Goal: Task Accomplishment & Management: Manage account settings

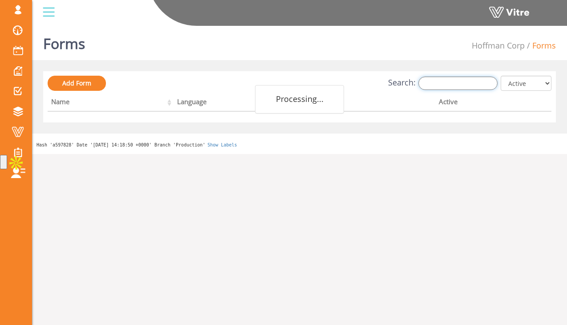
click at [454, 79] on input "Search:" at bounding box center [457, 82] width 79 height 13
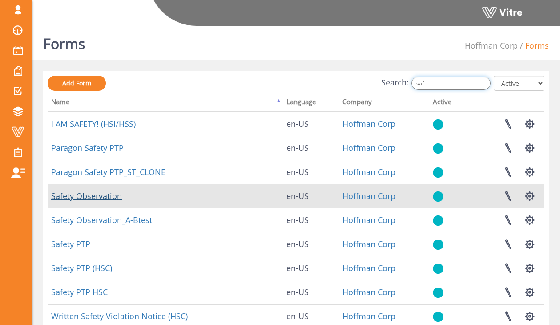
type input "saf"
click at [89, 194] on link "Safety Observation" at bounding box center [86, 195] width 71 height 11
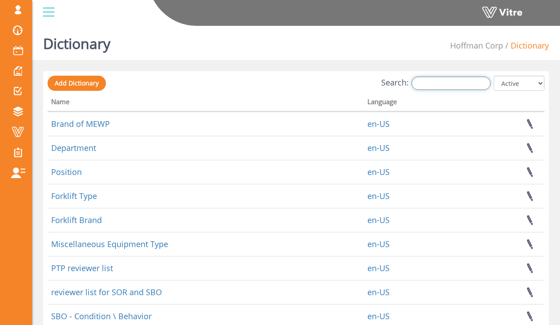
click at [460, 85] on input "Search:" at bounding box center [450, 82] width 79 height 13
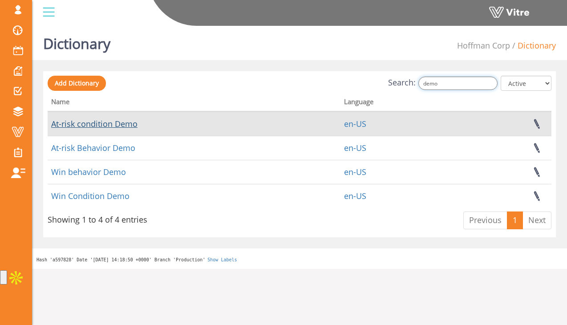
type input "demo"
click at [94, 121] on link "At-risk condition Demo" at bounding box center [94, 123] width 86 height 11
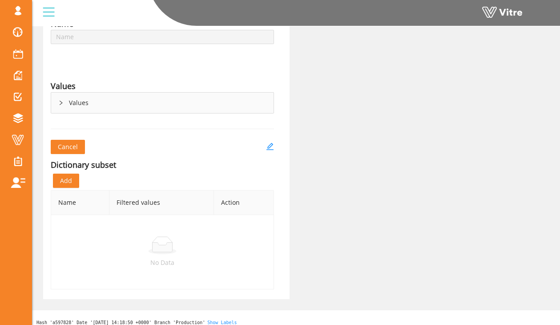
scroll to position [101, 0]
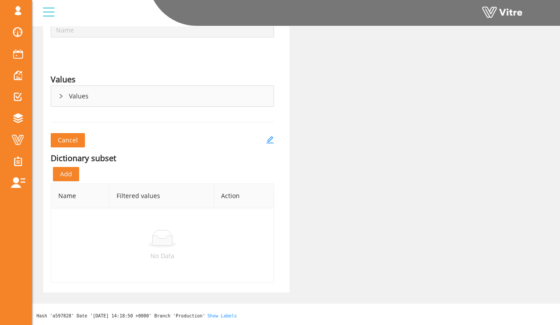
type input "At-risk condition Demo"
click at [75, 99] on div "Values" at bounding box center [162, 96] width 222 height 20
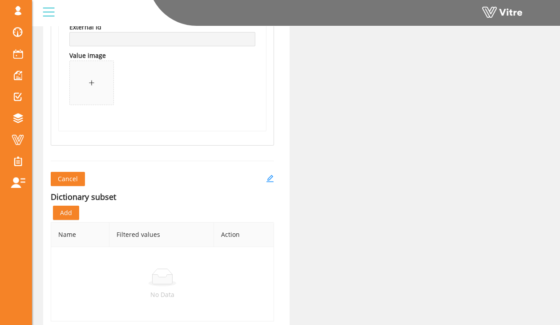
scroll to position [740, 0]
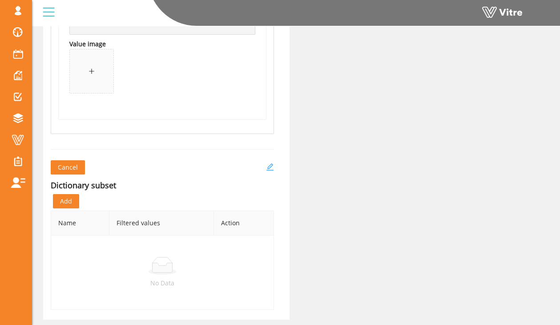
click at [271, 166] on icon "edit" at bounding box center [269, 166] width 7 height 7
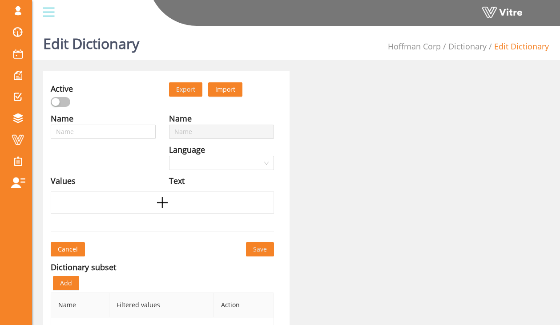
type input "At-risk condition Demo"
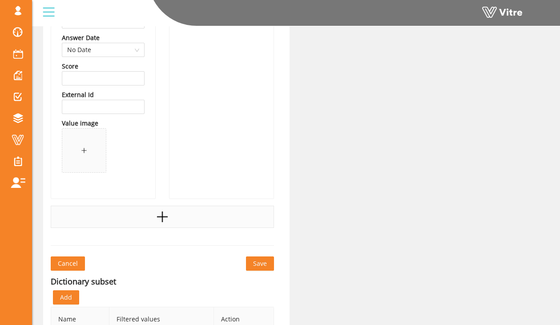
click at [109, 220] on div at bounding box center [162, 216] width 223 height 22
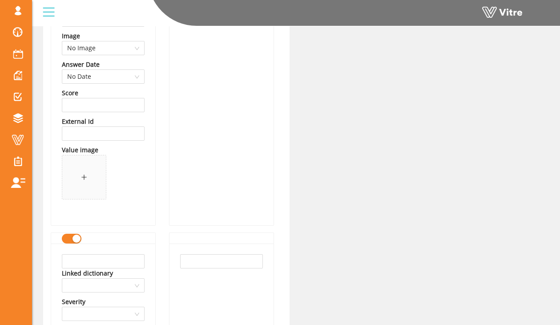
scroll to position [616, 0]
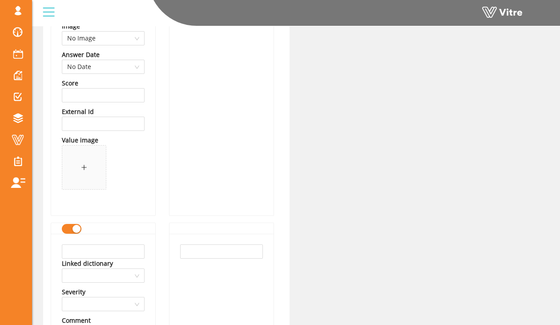
click at [104, 248] on input "text" at bounding box center [103, 251] width 83 height 14
type input "Approved engineered demolition plan"
click at [213, 250] on input "text" at bounding box center [221, 251] width 83 height 14
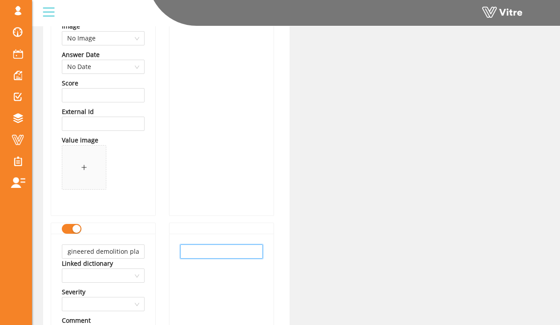
scroll to position [0, 0]
paste input "Approved engineered demolition plan"
type input "Approved engineered demolition plan"
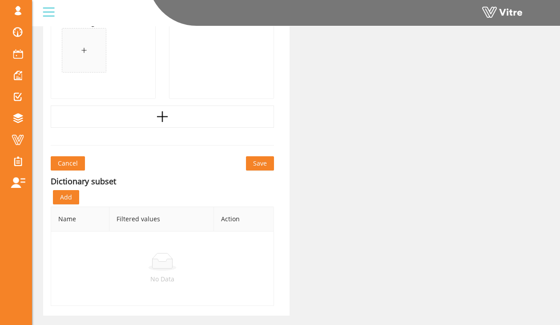
scroll to position [1058, 0]
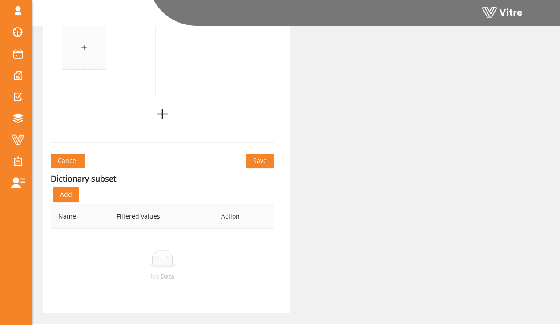
click at [249, 161] on button "Save" at bounding box center [260, 160] width 28 height 14
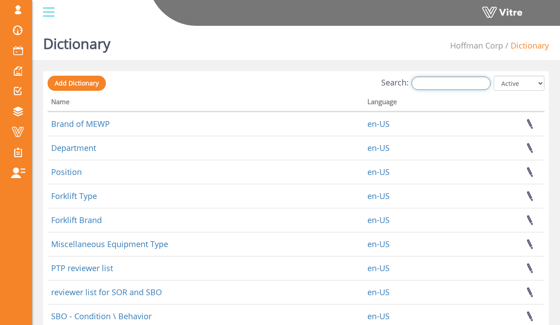
click at [438, 86] on input "Search:" at bounding box center [450, 82] width 79 height 13
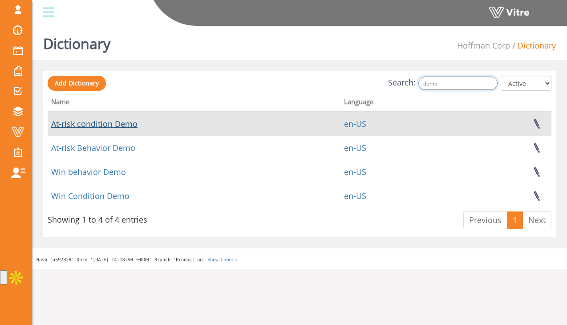
type input "demo"
click at [102, 123] on link "At-risk condition Demo" at bounding box center [94, 123] width 86 height 11
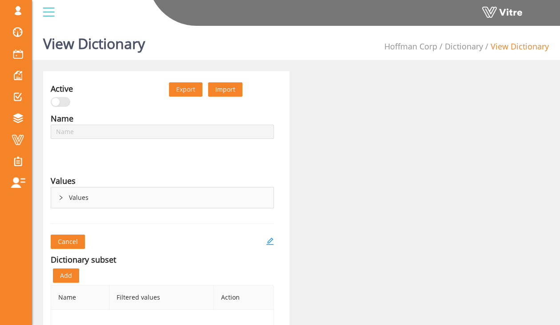
type input "At-risk condition Demo"
click at [113, 212] on div "Name At-risk condition Demo Language English Values Values" at bounding box center [162, 162] width 237 height 101
click at [106, 199] on div "Values" at bounding box center [162, 197] width 222 height 20
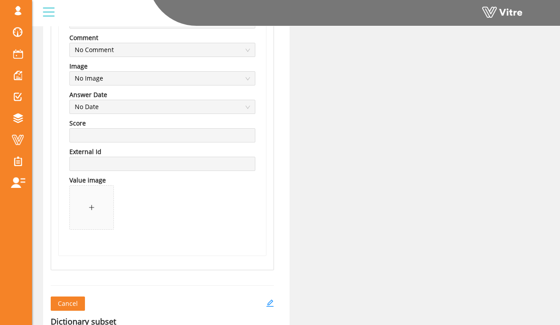
scroll to position [970, 0]
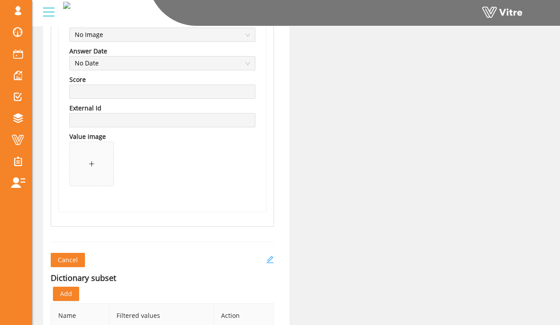
click at [266, 258] on icon "edit" at bounding box center [270, 259] width 8 height 8
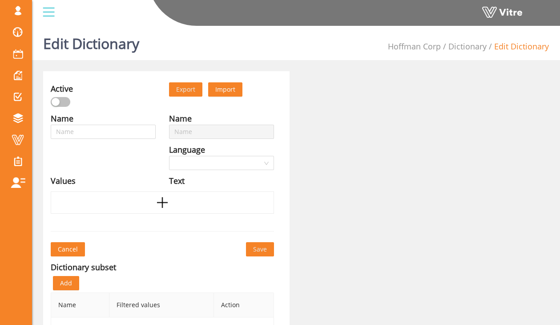
type input "At-risk condition Demo"
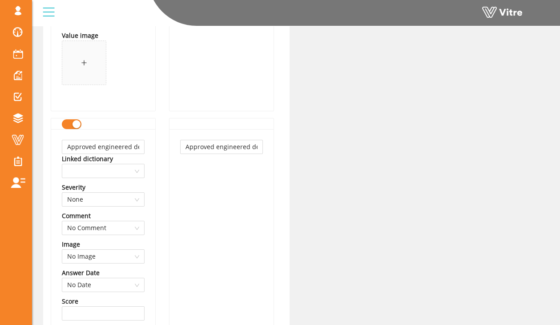
scroll to position [721, 0]
click at [97, 144] on input "Approved engineered demolition plan" at bounding box center [103, 146] width 83 height 14
type input "Missing engineered demolition plan"
drag, startPoint x: 214, startPoint y: 147, endPoint x: 146, endPoint y: 150, distance: 68.1
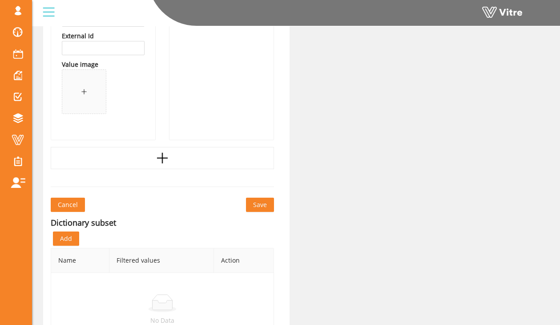
scroll to position [1018, 0]
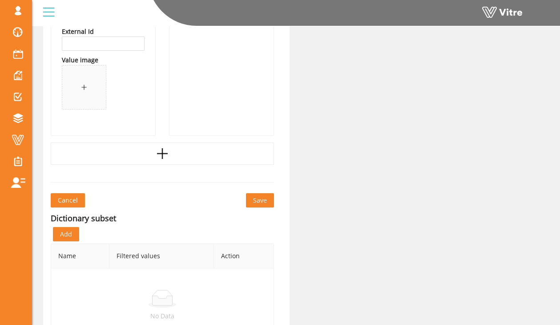
type input "Missing engineered demolition plan"
click at [256, 200] on span "Save" at bounding box center [260, 200] width 14 height 10
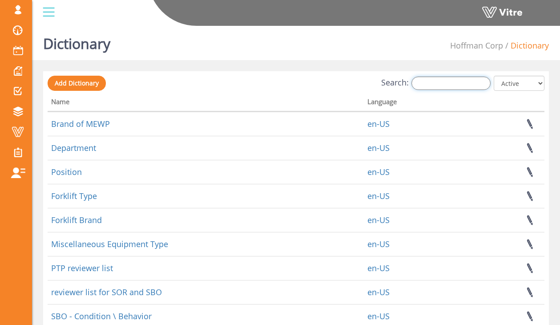
click at [428, 83] on input "Search:" at bounding box center [450, 82] width 79 height 13
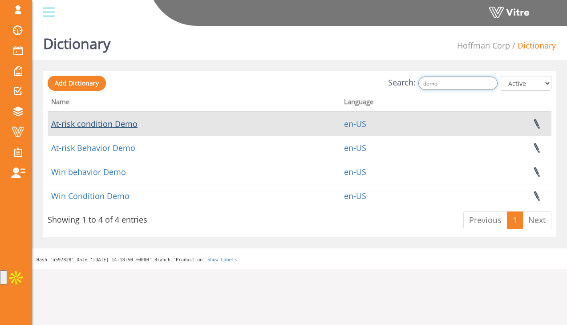
type input "demo"
click at [125, 124] on link "At-risk condition Demo" at bounding box center [94, 123] width 86 height 11
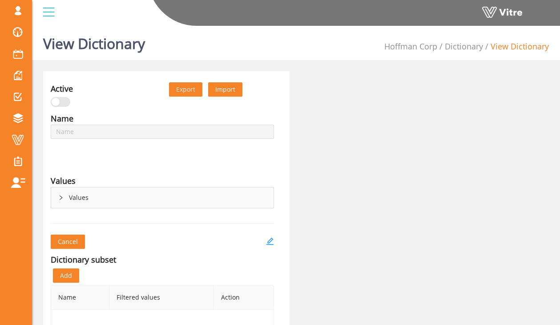
type input "At-risk condition Demo"
click at [51, 198] on div "Values" at bounding box center [162, 197] width 223 height 21
click at [72, 198] on div "Values" at bounding box center [162, 197] width 222 height 20
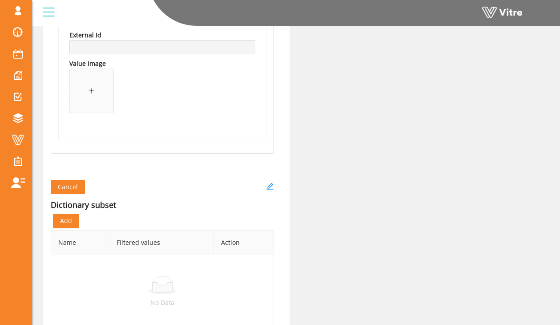
scroll to position [1067, 0]
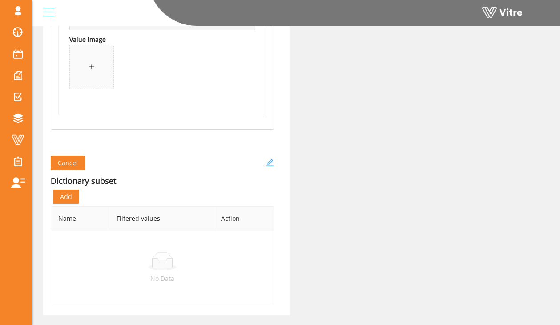
click at [269, 163] on icon "edit" at bounding box center [270, 162] width 8 height 8
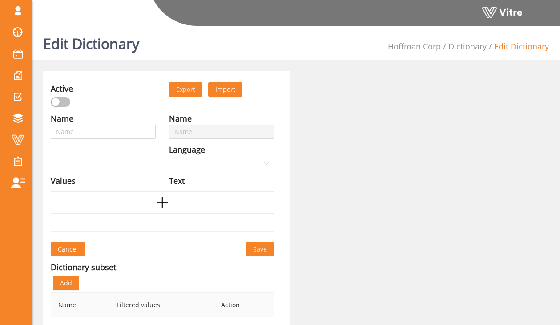
type input "At-risk condition Demo"
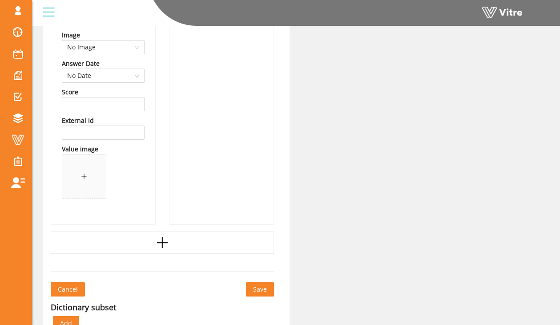
scroll to position [1078, 0]
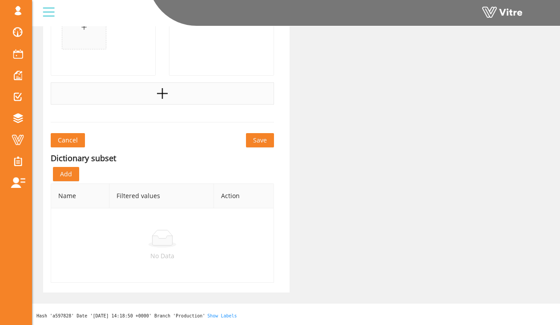
click at [169, 91] on div at bounding box center [162, 93] width 223 height 22
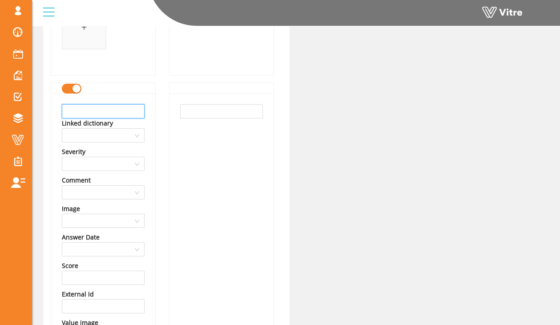
click at [120, 115] on input "text" at bounding box center [103, 111] width 83 height 14
type input "No approved HRA plan"
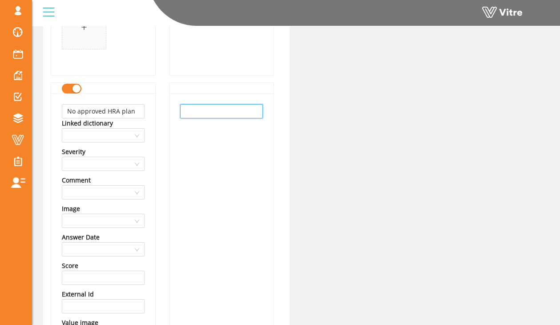
click at [193, 113] on input "text" at bounding box center [221, 111] width 83 height 14
paste input "No approved HRA plan"
type input "No approved HRA plan"
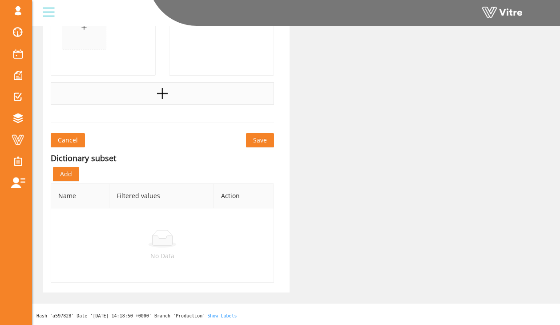
click at [164, 84] on div at bounding box center [162, 93] width 223 height 22
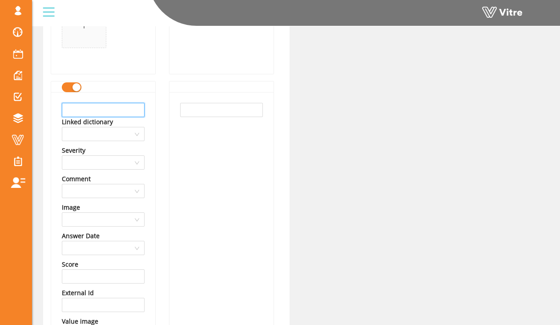
click at [137, 106] on input "text" at bounding box center [103, 110] width 83 height 14
type input "Lines not properly marked"
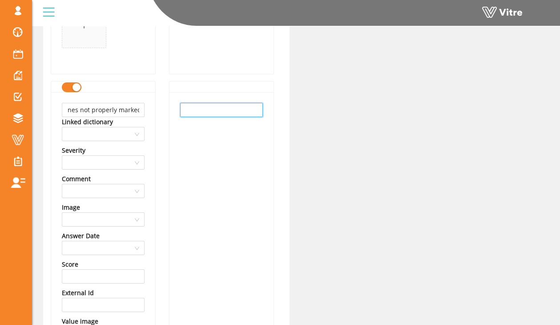
scroll to position [0, 0]
click at [208, 109] on input "text" at bounding box center [221, 110] width 83 height 14
paste input "Lines not properly marked"
type input "Lines not properly marked"
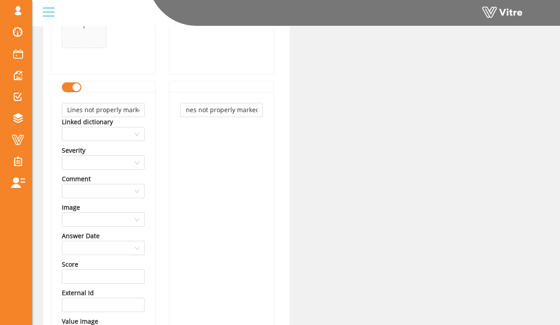
scroll to position [0, 0]
click at [173, 134] on div "Lines not properly marked" at bounding box center [221, 244] width 104 height 304
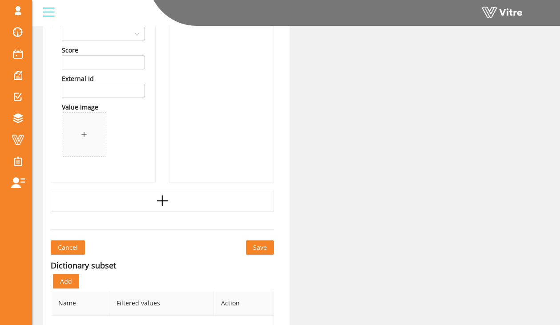
scroll to position [1723, 0]
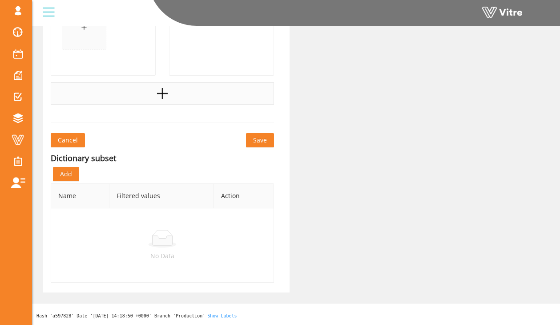
click at [162, 93] on icon "plus" at bounding box center [162, 93] width 13 height 13
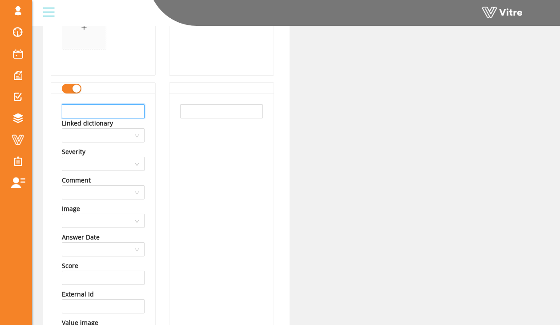
click at [112, 113] on input "text" at bounding box center [103, 111] width 83 height 14
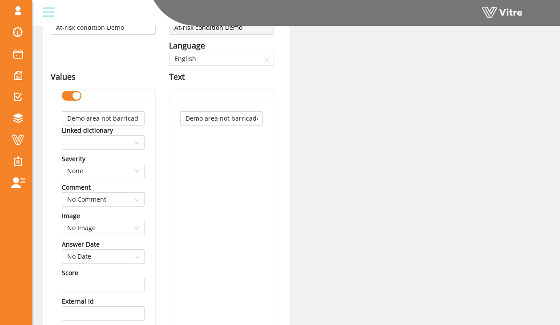
scroll to position [101, 0]
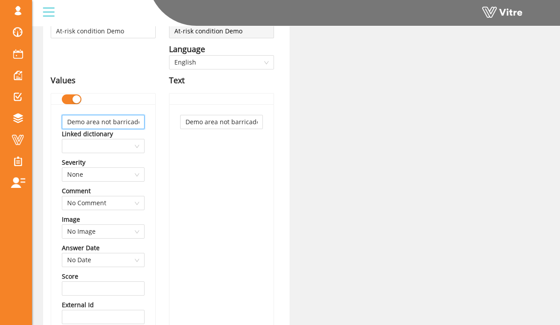
click at [138, 121] on input "Demo area not barricaded" at bounding box center [103, 122] width 83 height 14
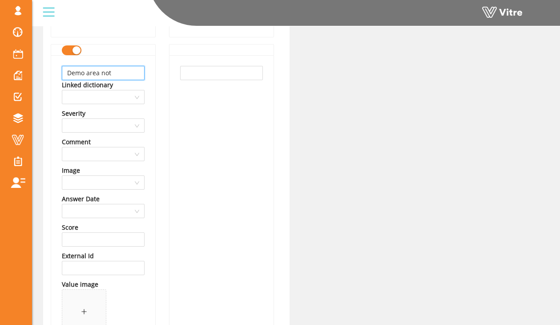
scroll to position [0, 0]
click at [126, 68] on input "Demo area not" at bounding box center [103, 73] width 83 height 14
type input "D"
click at [78, 53] on div "button" at bounding box center [76, 50] width 8 height 8
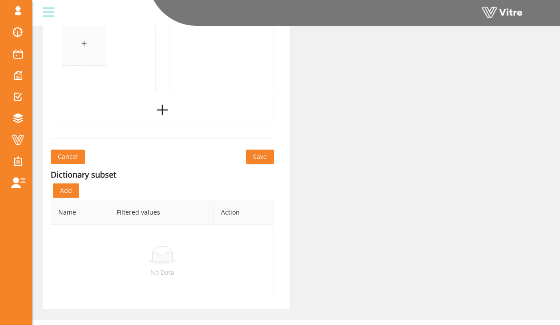
scroll to position [2043, 0]
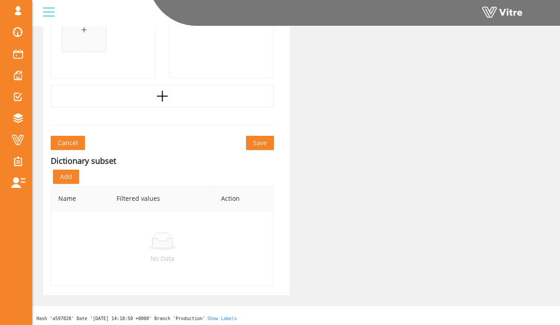
click at [251, 140] on button "Save" at bounding box center [260, 143] width 28 height 14
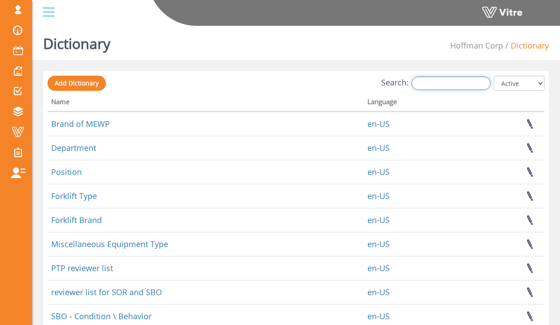
click at [432, 81] on input "Search:" at bounding box center [450, 82] width 79 height 13
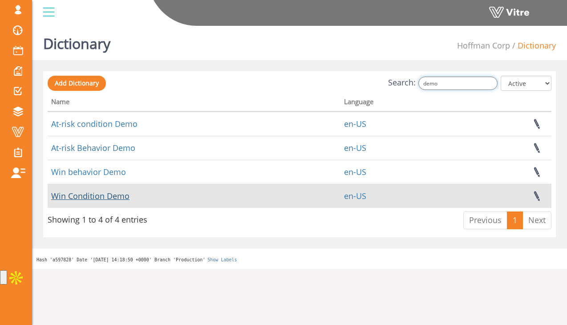
type input "demo"
click at [110, 196] on link "Win Condition Demo" at bounding box center [90, 195] width 78 height 11
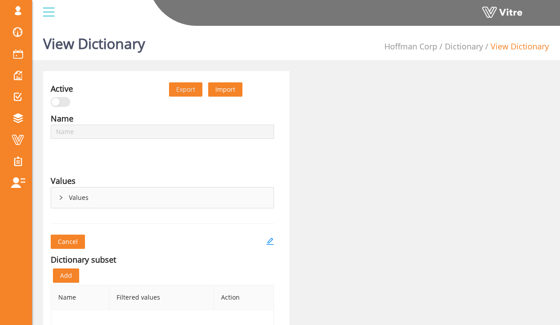
type input "Win Condition Demo"
click at [123, 205] on div "Values" at bounding box center [162, 197] width 222 height 20
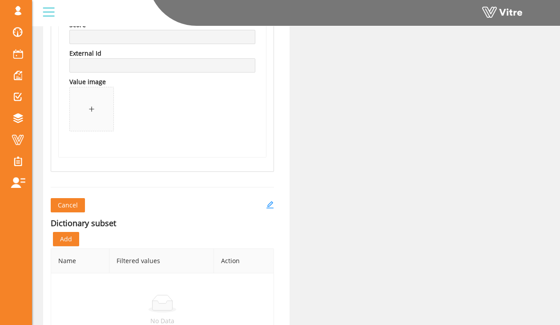
scroll to position [727, 0]
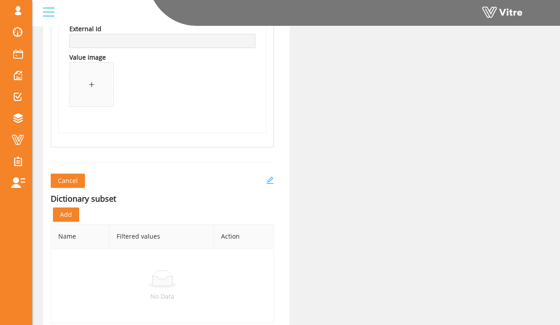
click at [267, 180] on icon "edit" at bounding box center [270, 180] width 8 height 8
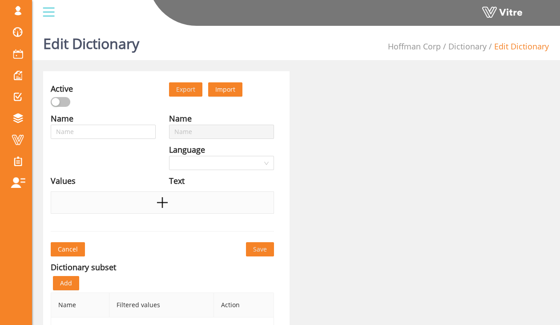
type input "Win Condition Demo"
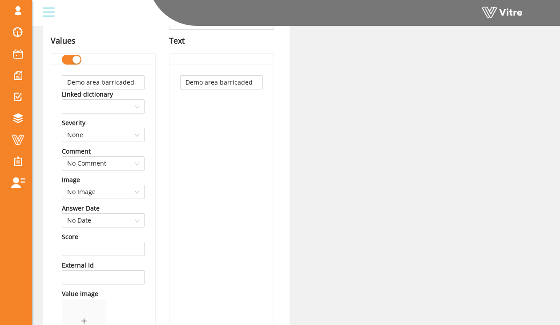
scroll to position [137, 0]
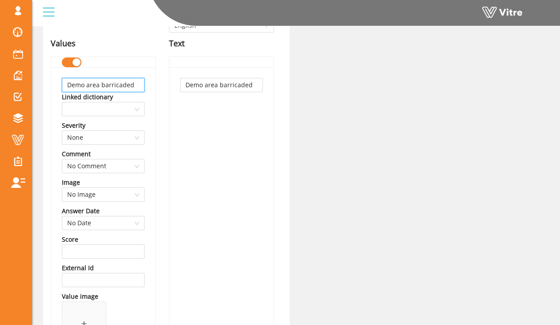
click at [137, 85] on input "Demo area barricaded" at bounding box center [103, 85] width 83 height 14
type input "Demo area barricaded properly and signed"
click at [197, 79] on input "Demo area barricaded" at bounding box center [221, 85] width 83 height 14
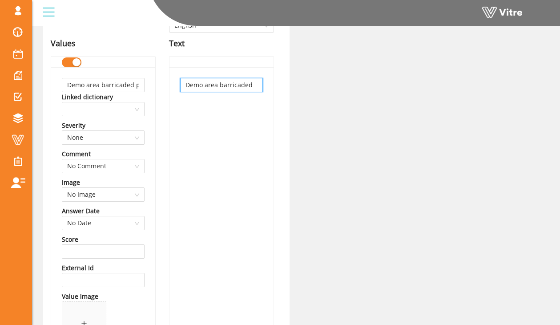
click at [197, 79] on input "Demo area barricaded" at bounding box center [221, 85] width 83 height 14
paste input "properly and signed"
type input "Demo area barricaded properly and signed"
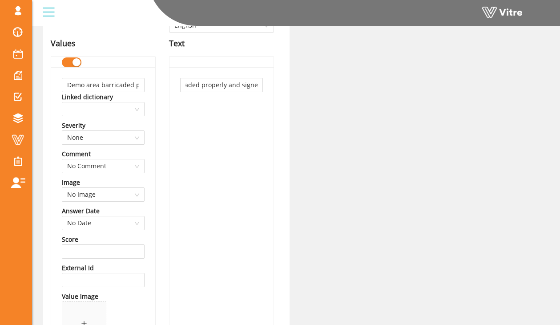
click at [186, 135] on div "Demo area barricaded properly and signed" at bounding box center [221, 219] width 104 height 304
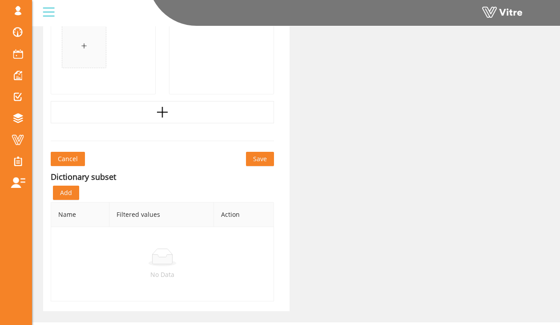
scroll to position [743, 0]
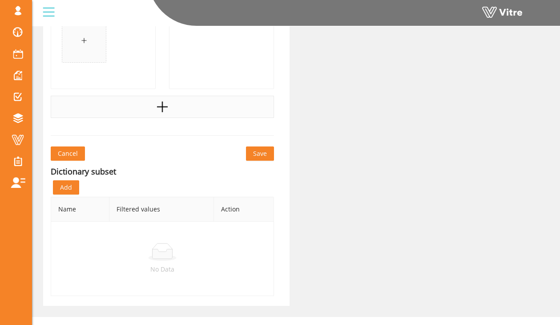
click at [235, 106] on div at bounding box center [162, 107] width 223 height 22
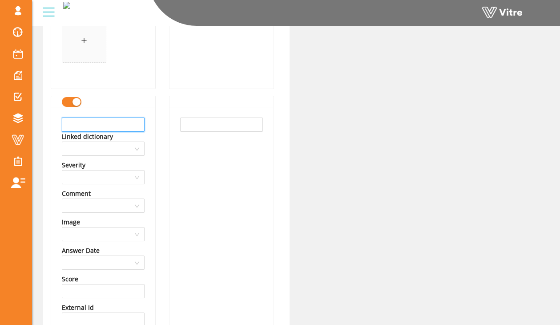
click at [104, 131] on input "text" at bounding box center [103, 124] width 83 height 14
click at [129, 127] on input "Lines marked" at bounding box center [103, 124] width 83 height 14
type input "Lines marked"
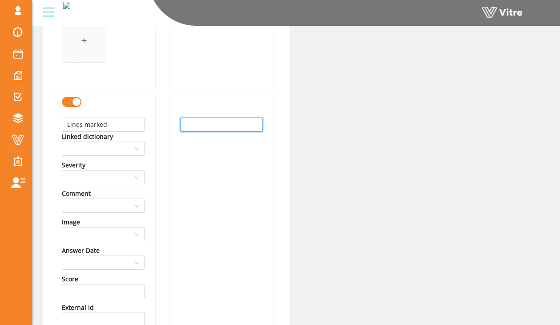
click at [197, 121] on input "text" at bounding box center [221, 124] width 83 height 14
click at [140, 123] on input "Lines marked" at bounding box center [103, 124] width 83 height 14
click at [188, 123] on input "text" at bounding box center [221, 124] width 83 height 14
paste input "Lines marked"
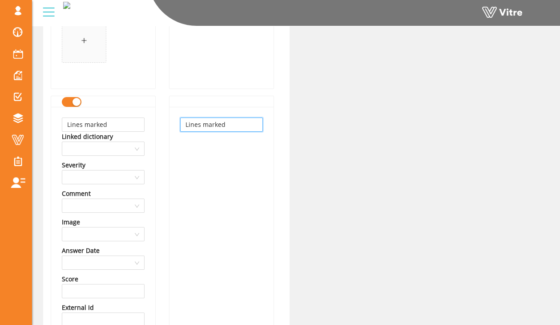
type input "Lines marked"
click at [171, 154] on div "Lines marked" at bounding box center [221, 259] width 104 height 304
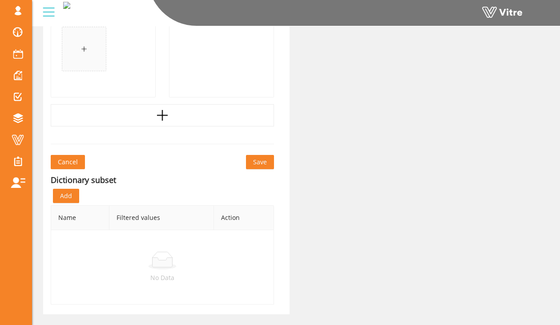
scroll to position [1061, 0]
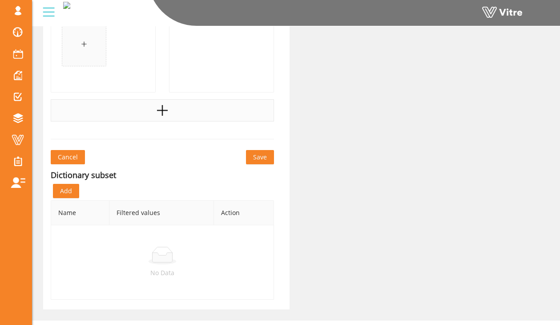
click at [169, 115] on div at bounding box center [162, 110] width 223 height 22
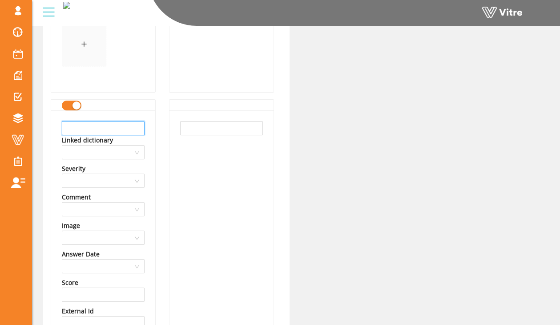
click at [125, 122] on input "text" at bounding box center [103, 128] width 83 height 14
type input "HRA plan approved"
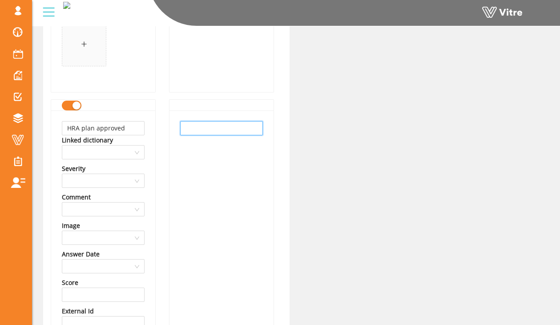
click at [185, 126] on input "text" at bounding box center [221, 128] width 83 height 14
paste input "HRA plan approved"
type input "HRA plan approved"
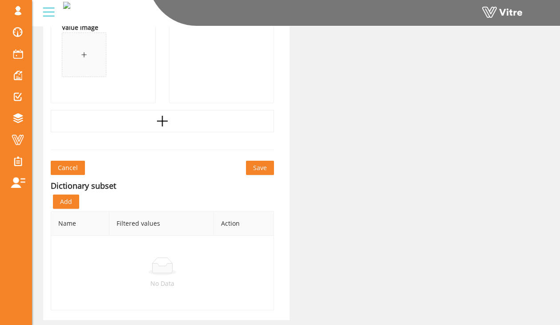
scroll to position [1398, 0]
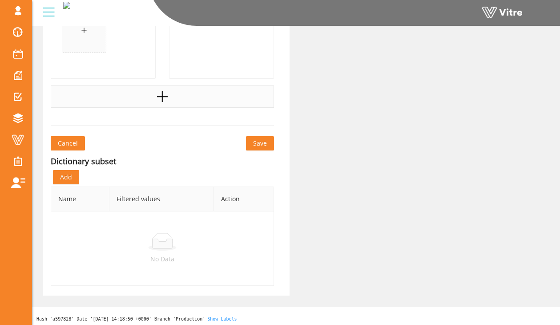
click at [159, 101] on icon "plus" at bounding box center [162, 96] width 13 height 13
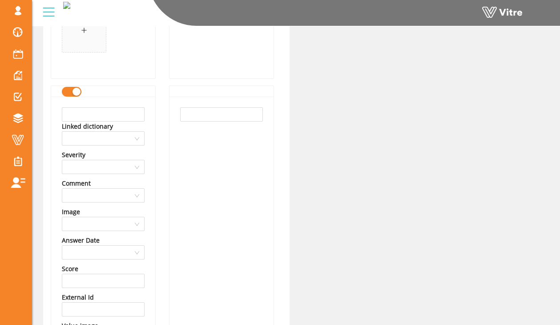
click at [126, 122] on div "Linked dictionary" at bounding box center [103, 126] width 83 height 10
click at [127, 115] on input "text" at bounding box center [103, 114] width 83 height 14
type input "Approved engineered demolition plan in place"
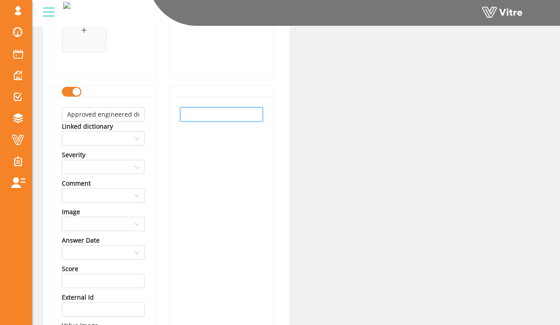
click at [237, 117] on input "text" at bounding box center [221, 114] width 83 height 14
paste input "Approved engineered demolition plan in place"
type input "Approved engineered demolition plan in place"
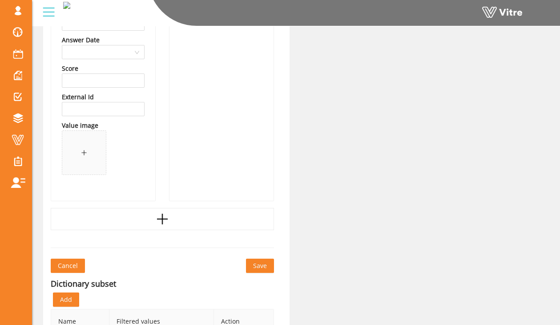
scroll to position [1723, 0]
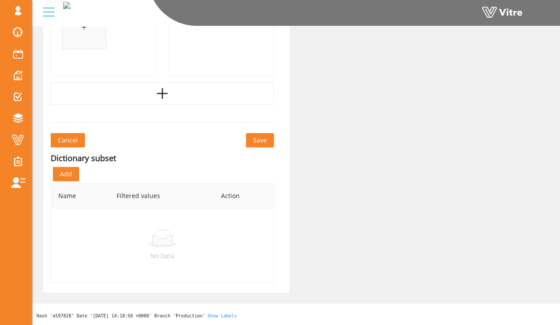
click at [252, 142] on button "Save" at bounding box center [260, 140] width 28 height 14
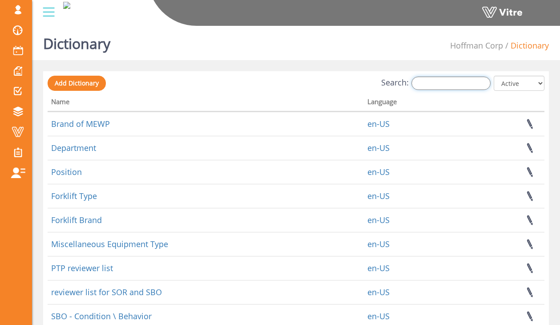
click at [435, 77] on input "Search:" at bounding box center [450, 82] width 79 height 13
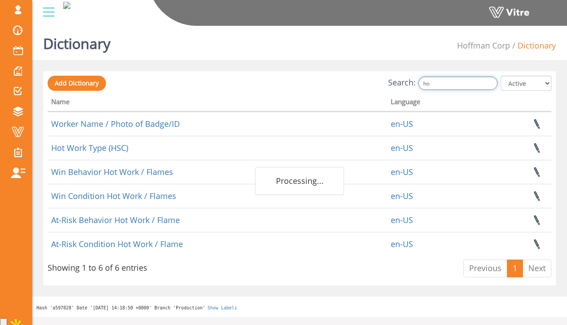
type input "h"
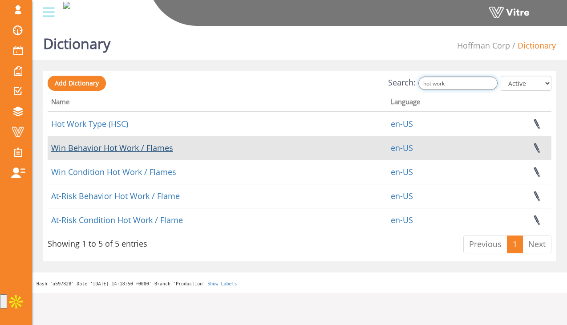
type input "hot work"
click at [152, 151] on link "Win Behavior Hot Work / Flames" at bounding box center [112, 147] width 122 height 11
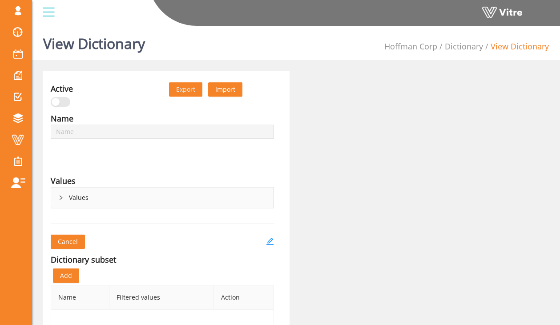
click at [136, 188] on div "Values" at bounding box center [162, 197] width 222 height 20
type input "Win Behavior Hot Work / Flames"
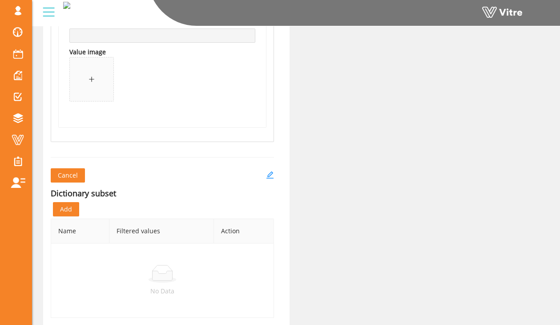
scroll to position [2024, 0]
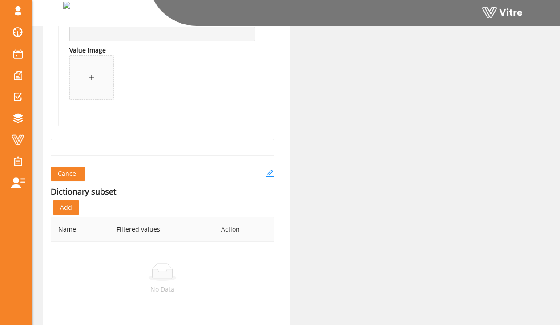
click at [78, 177] on button "Cancel" at bounding box center [68, 173] width 34 height 14
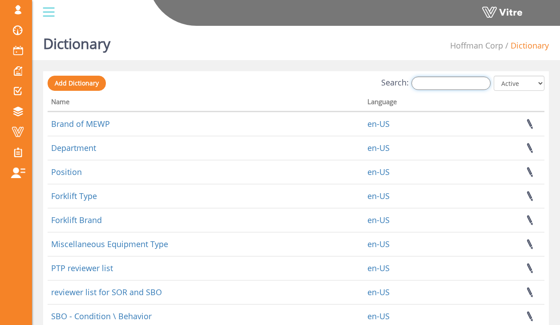
click at [430, 84] on input "Search:" at bounding box center [450, 82] width 79 height 13
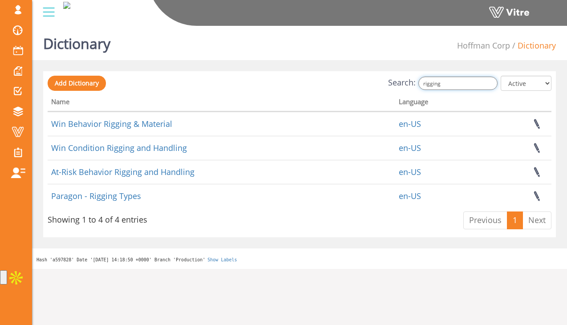
click at [434, 84] on input "rigging" at bounding box center [457, 82] width 79 height 13
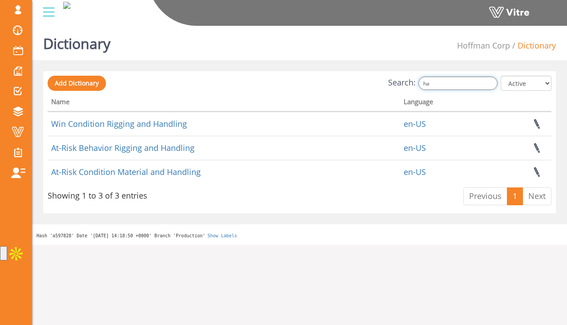
type input "h"
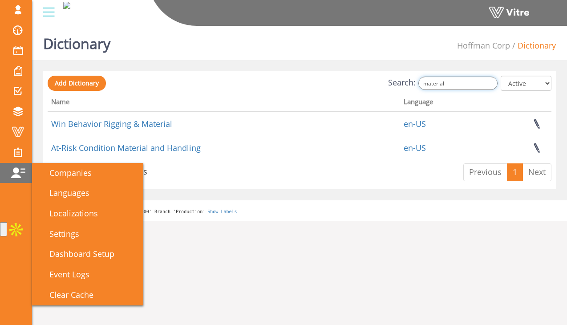
type input "material"
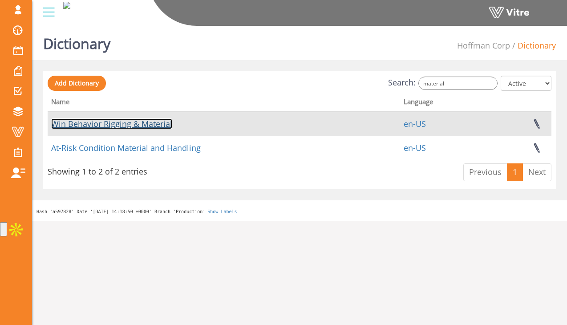
click at [123, 124] on link "Win Behavior Rigging & Material" at bounding box center [111, 123] width 121 height 11
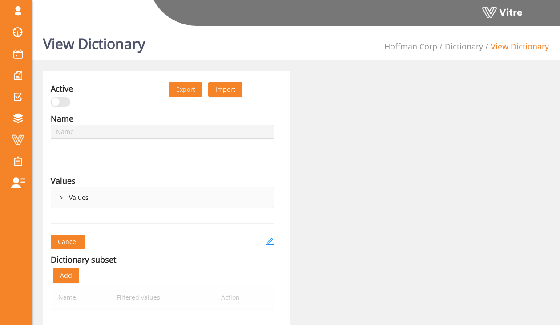
click at [105, 190] on div "Values" at bounding box center [162, 197] width 222 height 20
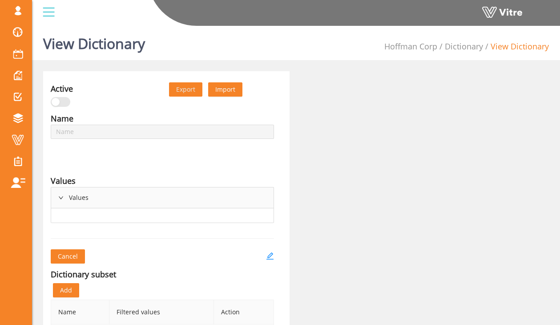
type input "Win Behavior Rigging & Material"
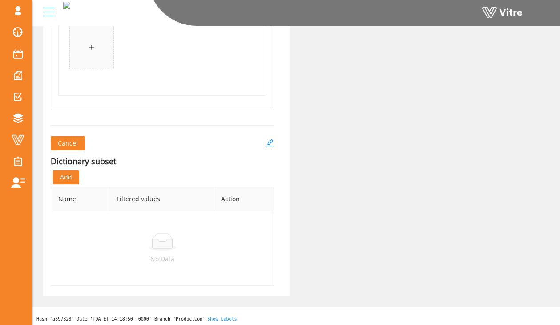
scroll to position [1735, 0]
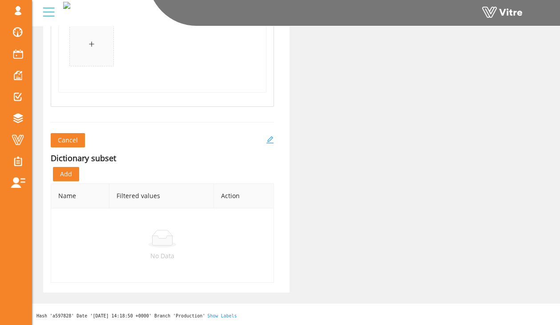
click at [269, 136] on icon "edit" at bounding box center [270, 140] width 8 height 8
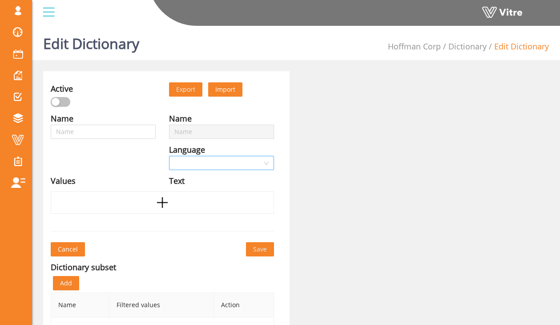
type input "Win Behavior Rigging & Material"
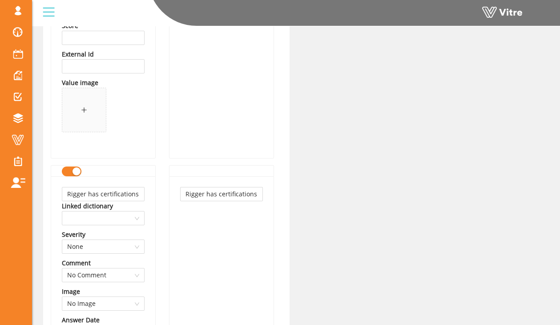
scroll to position [1001, 0]
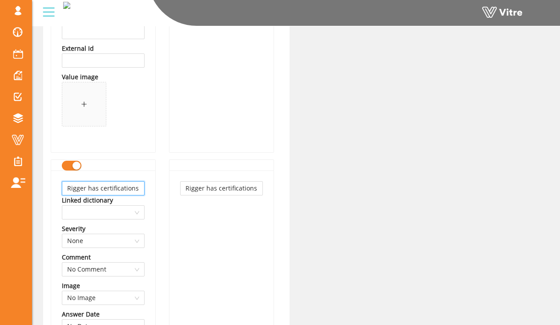
click at [133, 191] on input "Rigger has certifications on-hand" at bounding box center [103, 188] width 83 height 14
click at [66, 165] on button "button" at bounding box center [72, 166] width 20 height 10
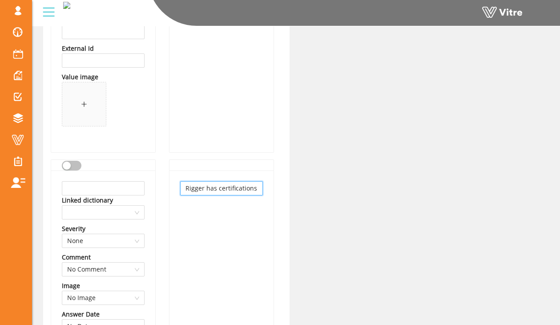
click at [205, 192] on input "Rigger has certifications on-hand" at bounding box center [221, 188] width 83 height 14
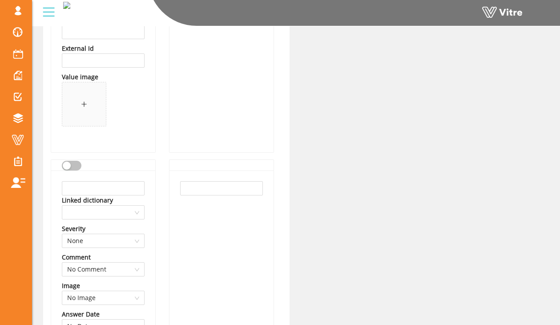
click at [187, 210] on div at bounding box center [221, 322] width 104 height 304
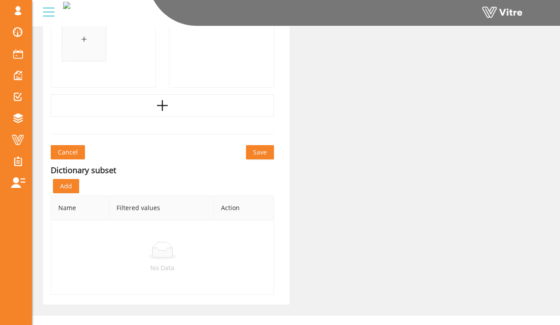
scroll to position [1723, 0]
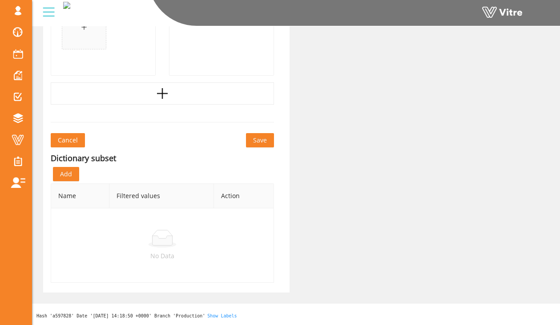
click at [265, 144] on span "Save" at bounding box center [260, 140] width 14 height 10
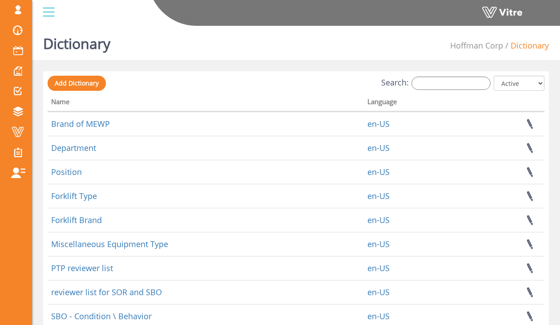
click at [420, 82] on label "Search:" at bounding box center [435, 82] width 109 height 13
click at [420, 82] on input "Search:" at bounding box center [450, 82] width 79 height 13
click at [433, 82] on input "Search:" at bounding box center [450, 82] width 79 height 13
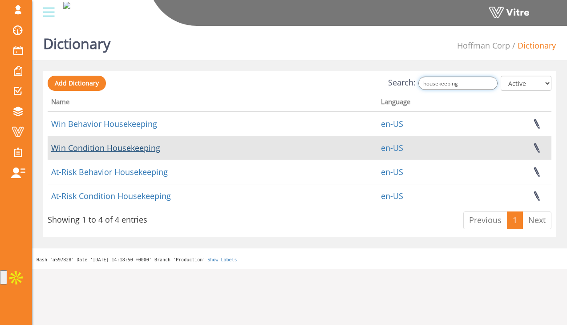
type input "housekeeping"
click at [142, 145] on link "Win Condition Housekeeping" at bounding box center [105, 147] width 109 height 11
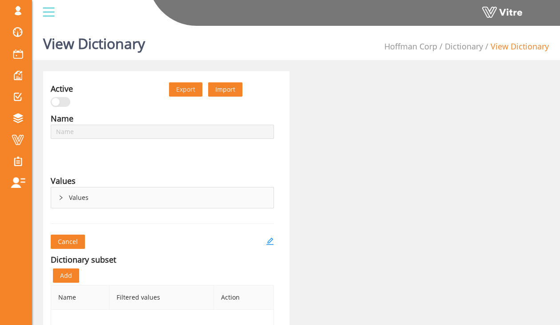
type input "Win Condition Housekeeping"
click at [153, 201] on div "Values" at bounding box center [162, 197] width 222 height 20
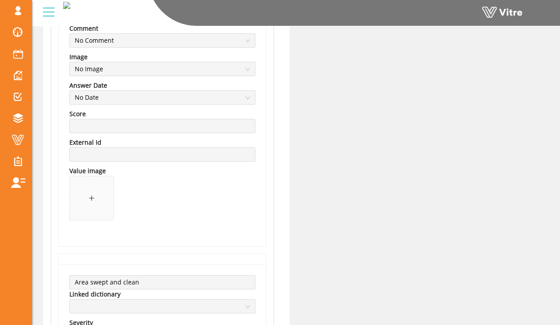
scroll to position [939, 0]
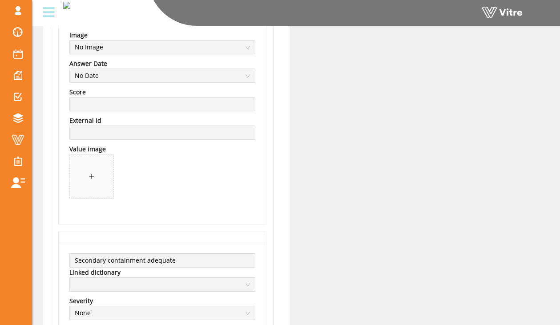
click at [157, 171] on span at bounding box center [162, 178] width 186 height 48
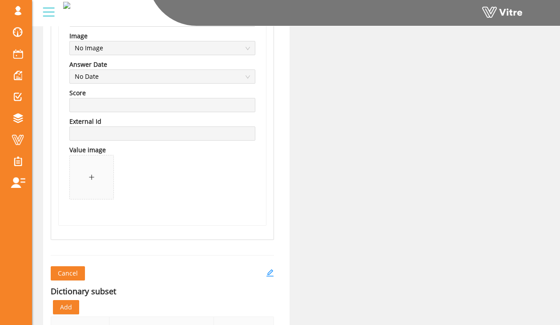
scroll to position [1930, 0]
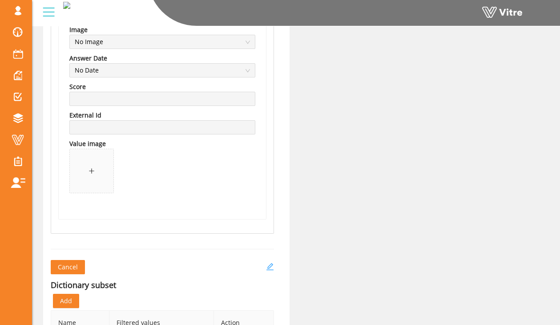
click at [272, 263] on icon "edit" at bounding box center [270, 266] width 8 height 8
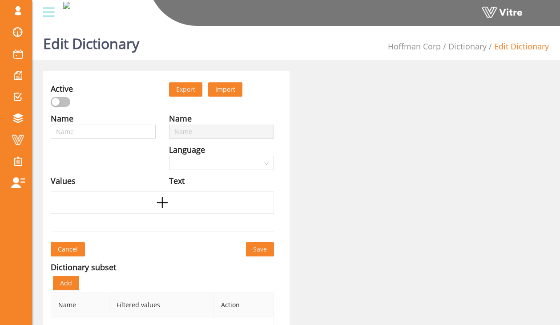
type input "Win Condition Housekeeping"
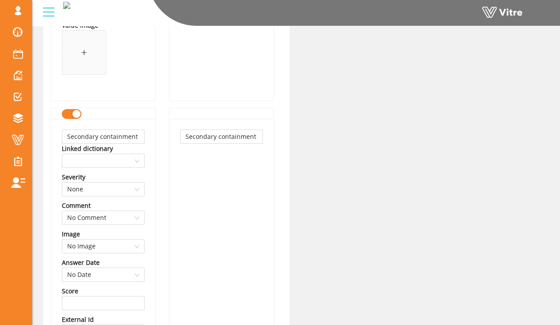
scroll to position [1699, 0]
click at [129, 134] on input "Secondary containment adequate" at bounding box center [103, 136] width 83 height 14
click at [212, 136] on input "Secondary containment adequate" at bounding box center [221, 136] width 83 height 14
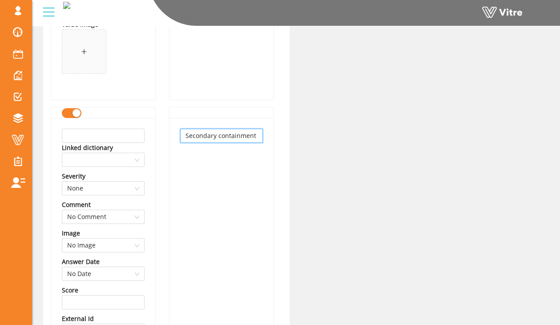
click at [212, 136] on input "Secondary containment adequate" at bounding box center [221, 136] width 83 height 14
click at [82, 112] on div at bounding box center [103, 112] width 83 height 10
click at [73, 113] on div "button" at bounding box center [76, 113] width 8 height 8
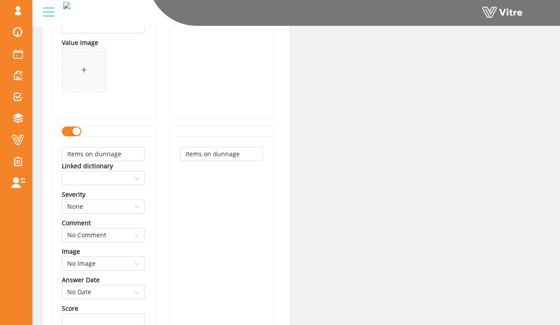
scroll to position [1348, 0]
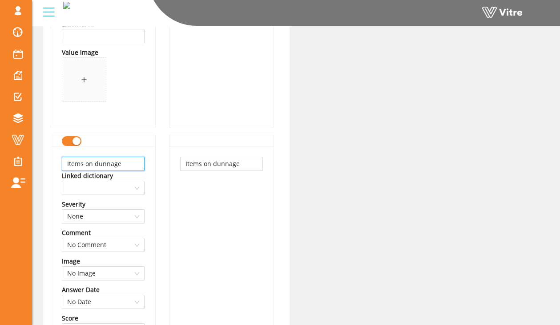
click at [122, 158] on input "Items on dunnage" at bounding box center [103, 164] width 83 height 14
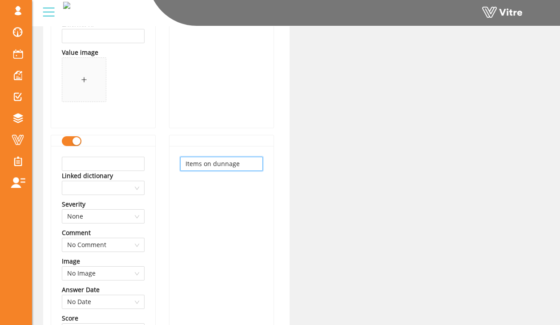
click at [222, 161] on input "Items on dunnage" at bounding box center [221, 164] width 83 height 14
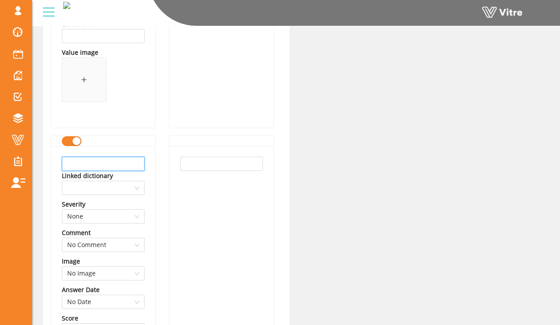
click at [125, 164] on input "text" at bounding box center [103, 164] width 83 height 14
type input "Nothing hits the floor implemented"
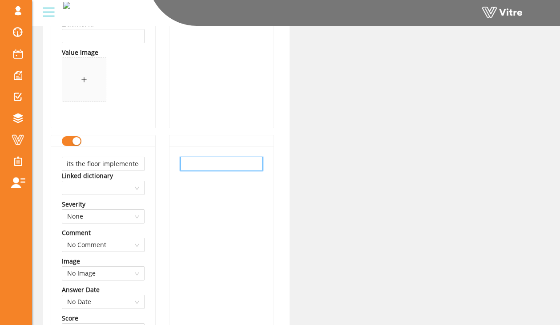
scroll to position [0, 0]
click at [195, 158] on input "text" at bounding box center [221, 164] width 83 height 14
paste input "Nothing hits the floor implemented"
type input "Nothing hits the floor implemented"
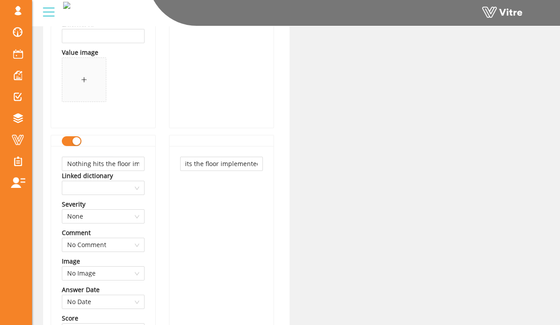
scroll to position [0, 0]
click at [179, 183] on div "Nothing hits the floor implemented" at bounding box center [221, 298] width 104 height 304
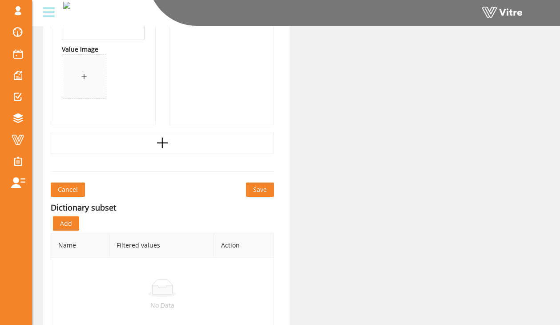
scroll to position [2001, 0]
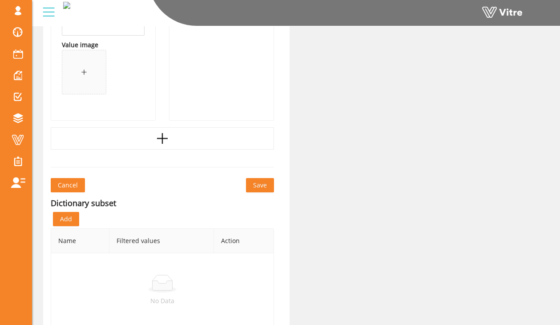
click at [253, 185] on span "Save" at bounding box center [260, 185] width 14 height 10
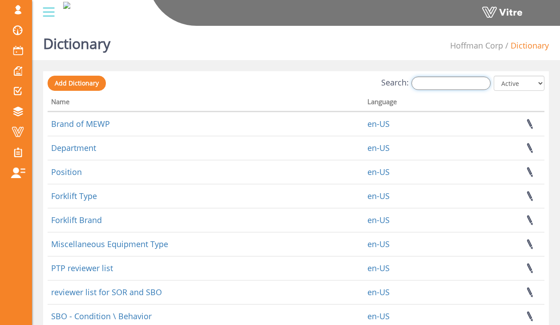
click at [432, 80] on input "Search:" at bounding box center [450, 82] width 79 height 13
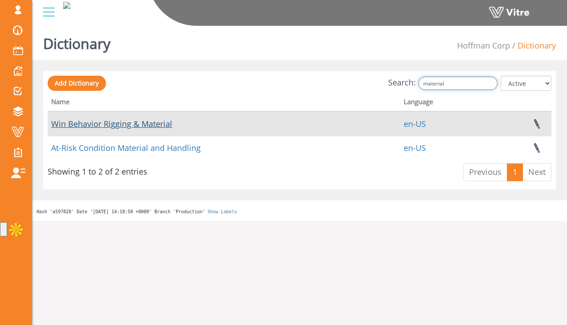
type input "material"
click at [161, 122] on link "Win Behavior Rigging & Material" at bounding box center [111, 123] width 121 height 11
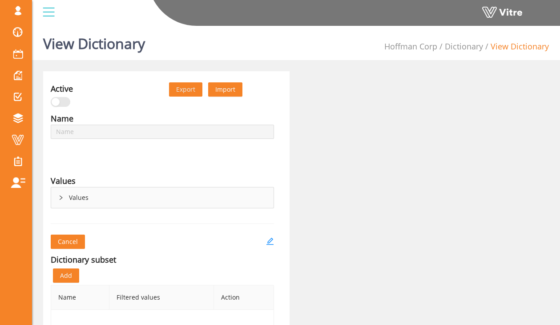
type input "Win Behavior Rigging & Material"
click at [57, 197] on div "Values" at bounding box center [162, 197] width 222 height 20
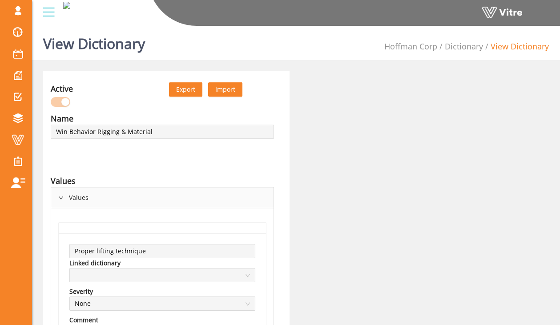
click at [57, 197] on div "Values" at bounding box center [162, 197] width 222 height 20
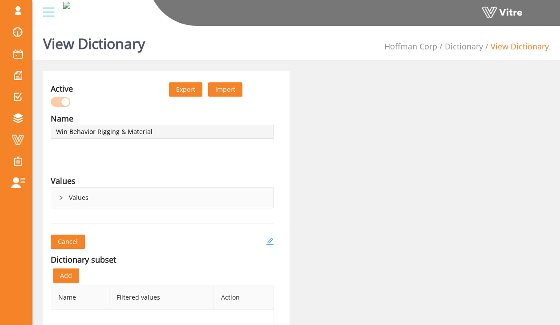
click at [271, 242] on icon "edit" at bounding box center [270, 241] width 8 height 8
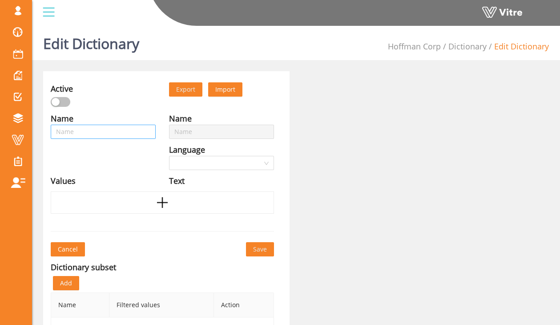
type input "Win Behavior Rigging & Material"
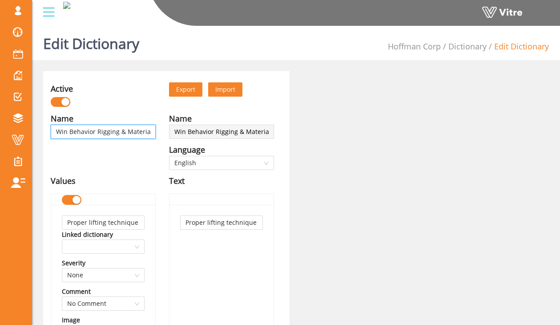
click at [152, 133] on input "Win Behavior Rigging & Material" at bounding box center [103, 132] width 105 height 14
type input "Win Behavior Rigging & Material"
type input "Win Behavior Rigging & Material H"
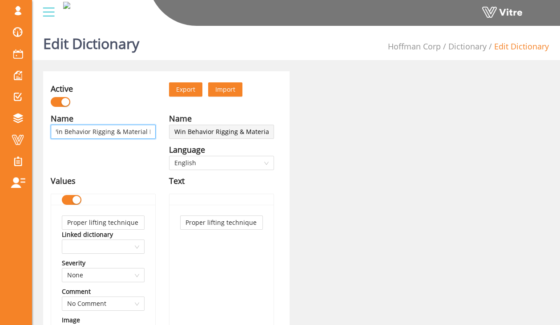
type input "Win Behavior Rigging & Material Ha"
type input "Win Behavior Rigging & Material Han"
type input "Win Behavior Rigging & Material Hand"
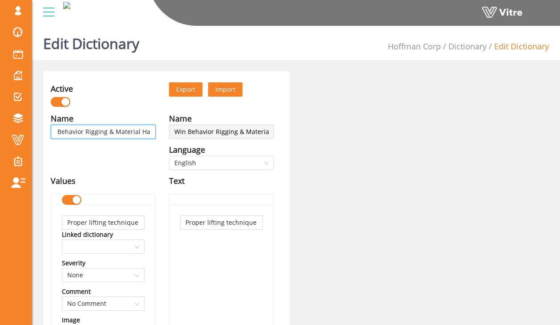
type input "Win Behavior Rigging & Material Hand"
type input "Win Behavior Rigging & Material Handl"
type input "Win Behavior Rigging & Material Handli"
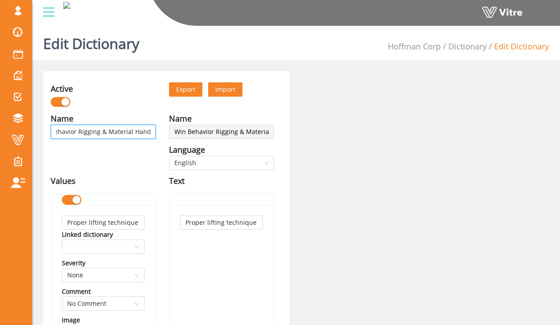
type input "Win Behavior Rigging & Material Handlin"
type input "Win Behavior Rigging & Material Handling"
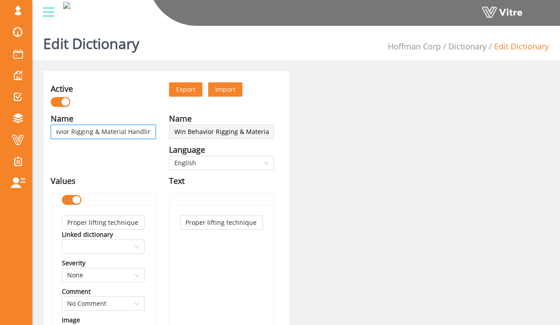
type input "Win Behavior Rigging & Material Handling"
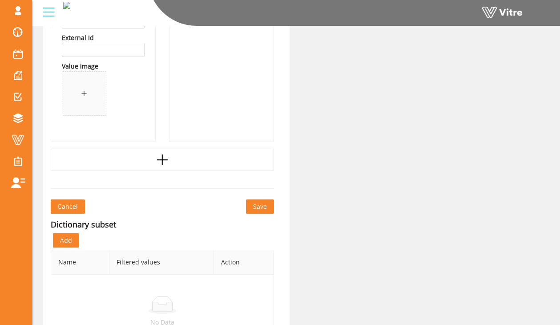
scroll to position [1668, 0]
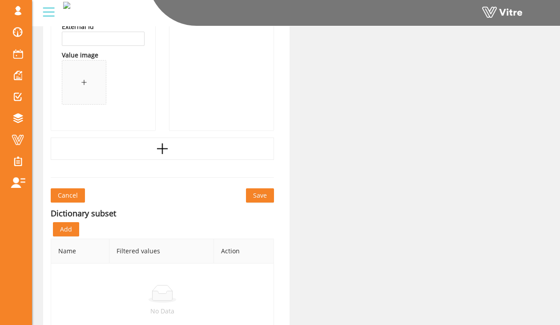
click at [153, 152] on div at bounding box center [162, 148] width 223 height 22
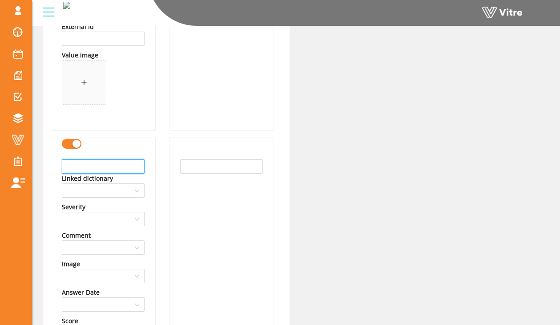
click at [117, 162] on input "text" at bounding box center [103, 166] width 83 height 14
type input "i"
type input "Items on dunnage"
click at [219, 164] on input "text" at bounding box center [221, 166] width 83 height 14
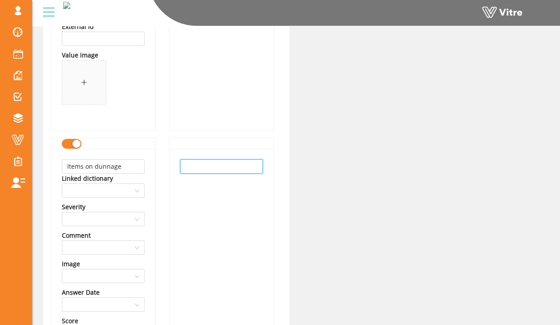
paste input "Items on dunnage"
type input "Items on dunnage"
click at [133, 177] on div "Linked dictionary" at bounding box center [103, 178] width 83 height 10
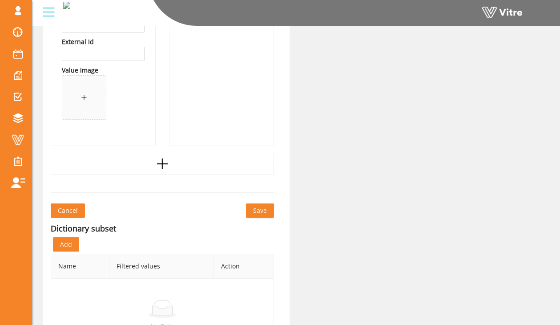
scroll to position [2002, 0]
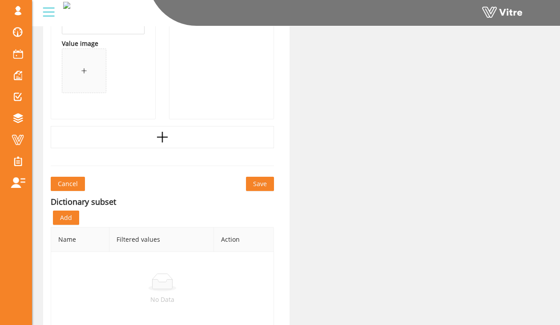
click at [255, 182] on span "Save" at bounding box center [260, 184] width 14 height 10
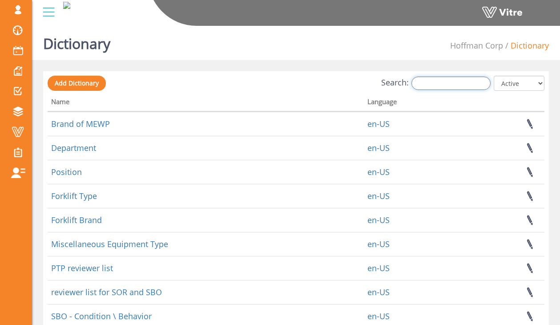
click at [436, 84] on input "Search:" at bounding box center [450, 82] width 79 height 13
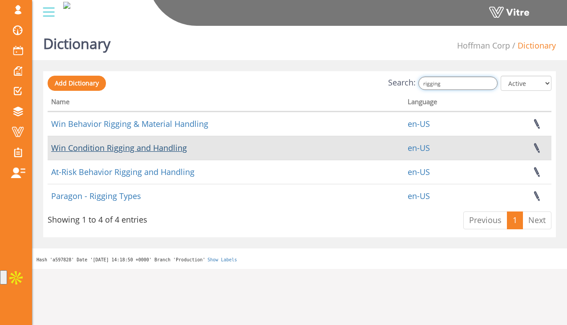
type input "rigging"
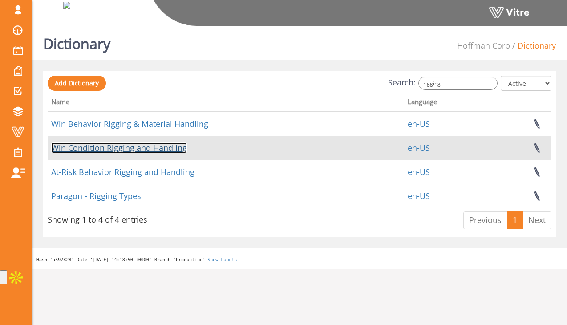
click at [160, 152] on link "Win Condition Rigging and Handling" at bounding box center [119, 147] width 136 height 11
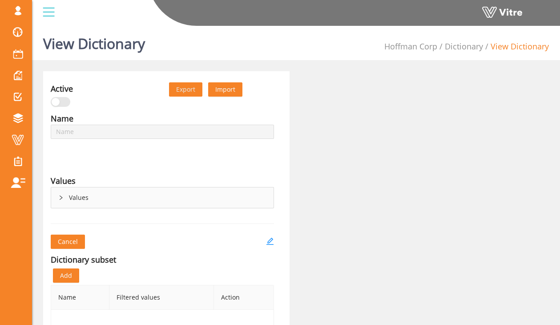
type input "Win Condition Rigging and Handling"
click at [272, 239] on icon "edit" at bounding box center [269, 240] width 7 height 7
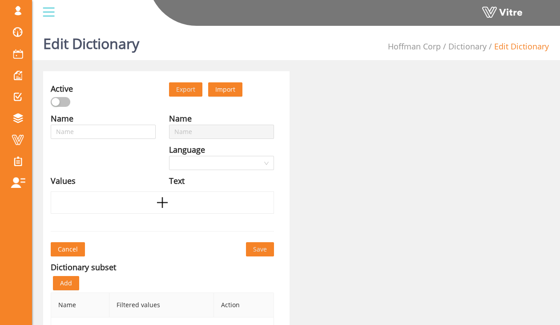
type input "Win Condition Rigging and Handling"
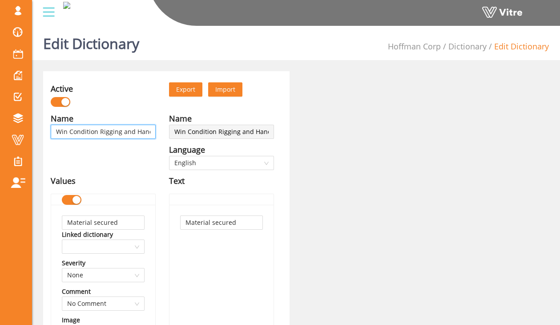
click at [135, 132] on input "Win Condition Rigging and Handling" at bounding box center [103, 132] width 105 height 14
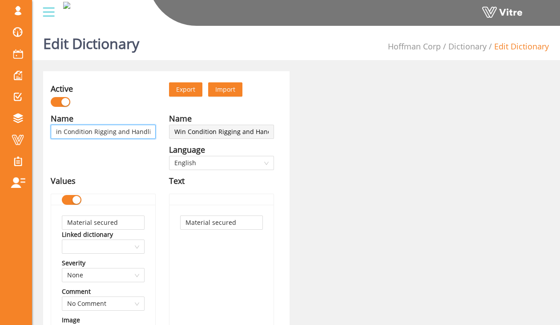
click at [144, 132] on input "Win Condition Rigging and Handling" at bounding box center [103, 132] width 105 height 14
click at [129, 133] on input "Win Condition Rigging and Handling" at bounding box center [103, 132] width 105 height 14
type input "Win Condition Rigging and MHandling"
type input "Win Condition Rigging and MaHandling"
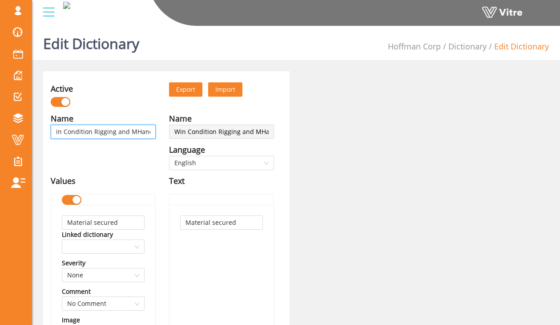
type input "Win Condition Rigging and MaHandling"
type input "Win Condition Rigging and MatHandling"
type input "Win Condition Rigging and MateHandling"
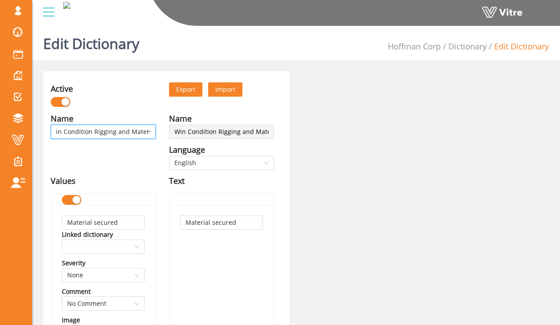
type input "Win Condition Rigging and MaterHandling"
type input "Win Condition Rigging and MateriHandling"
type input "Win Condition Rigging and MateriaHandling"
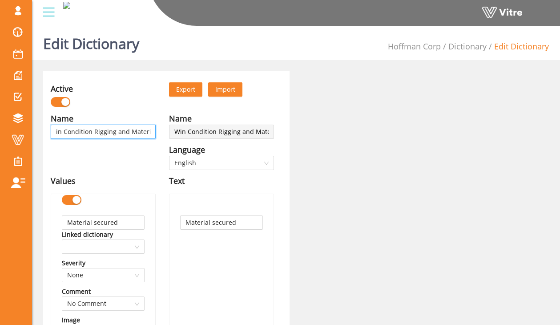
type input "Win Condition Rigging and MateriaHandling"
type input "Win Condition Rigging and MaterialHandling"
type input "Win Condition Rigging and Material Handling"
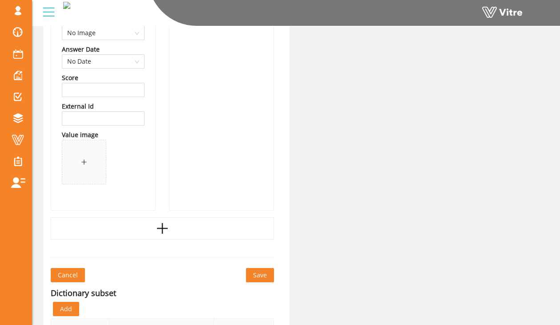
scroll to position [1078, 0]
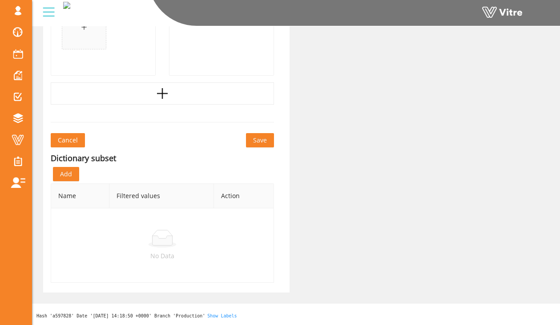
type input "Win Condition Rigging and Material Handling"
click at [253, 142] on button "Save" at bounding box center [260, 140] width 28 height 14
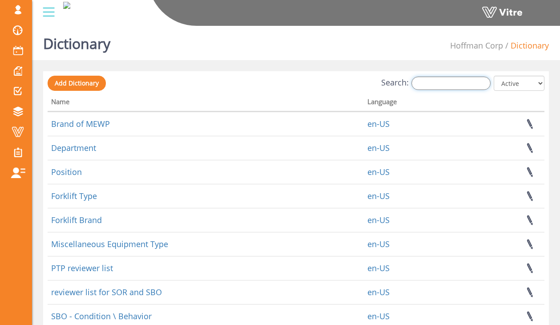
click at [428, 87] on input "Search:" at bounding box center [450, 82] width 79 height 13
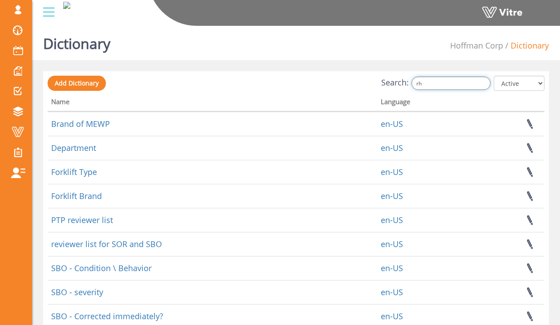
type input "r"
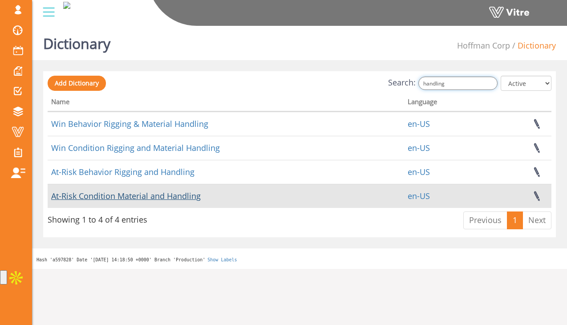
type input "handling"
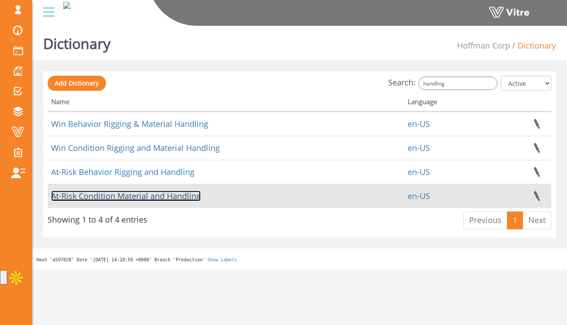
click at [177, 197] on link "At-Risk Condition Material and Handling" at bounding box center [125, 195] width 149 height 11
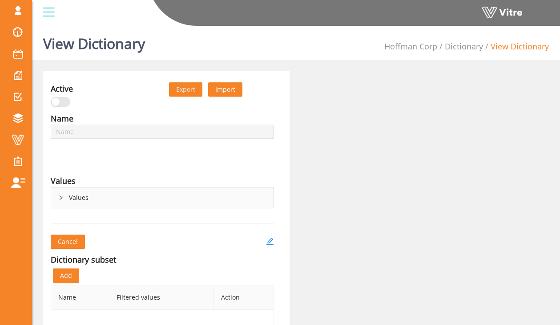
type input "At-Risk Condition Material and Handling"
click at [69, 193] on div "Values" at bounding box center [162, 197] width 222 height 20
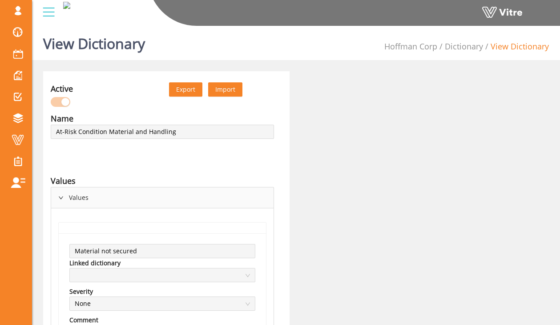
click at [69, 193] on div "Values" at bounding box center [162, 197] width 222 height 20
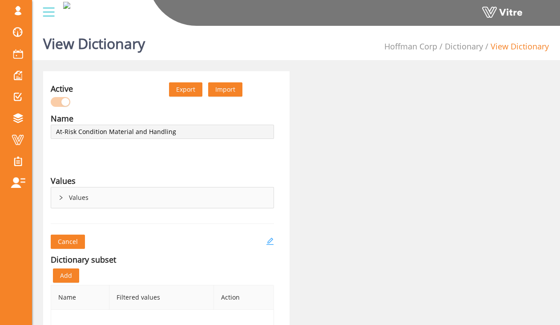
click at [270, 241] on icon "edit" at bounding box center [269, 240] width 7 height 7
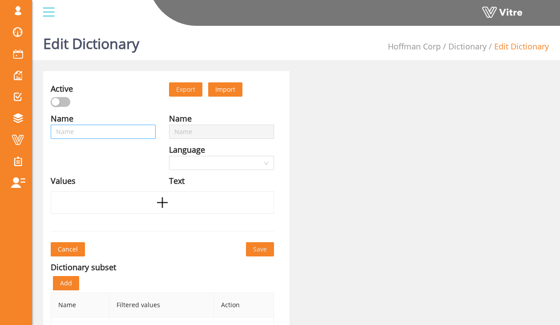
type input "At-Risk Condition Material and Handling"
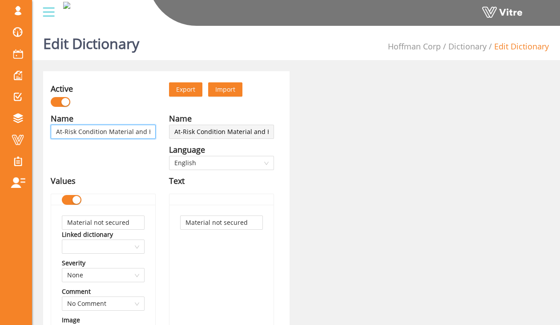
click at [147, 133] on input "At-Risk Condition Material and Handling" at bounding box center [103, 132] width 105 height 14
type input "At-Risk Condition Material andHandling"
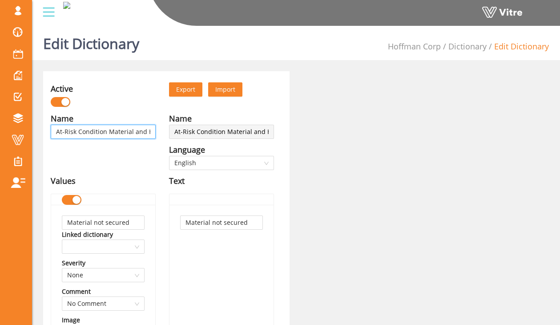
type input "At-Risk Condition Material andHandling"
type input "At-Risk Condition Material anHandling"
type input "At-Risk Condition Material aHandling"
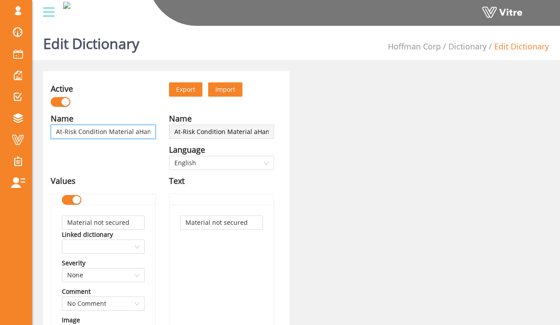
type input "At-Risk Condition Material Handling"
type input "At-Risk Condition MaterialHandling"
type input "At-Risk Condition MateriaHandling"
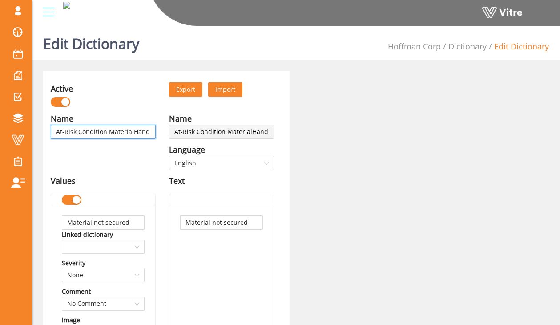
type input "At-Risk Condition MateriaHandling"
type input "At-Risk Condition MateriHandling"
type input "At-Risk Condition MaterHandling"
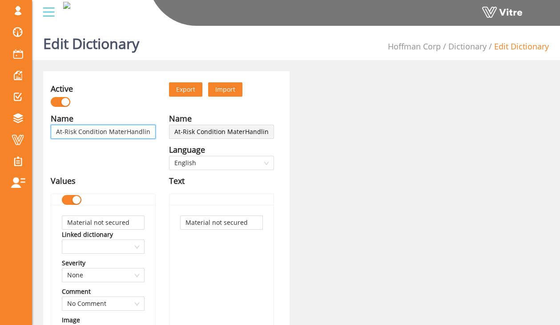
type input "At-Risk Condition MateHandling"
type input "At-Risk Condition MatHandling"
type input "At-Risk Condition MaHandling"
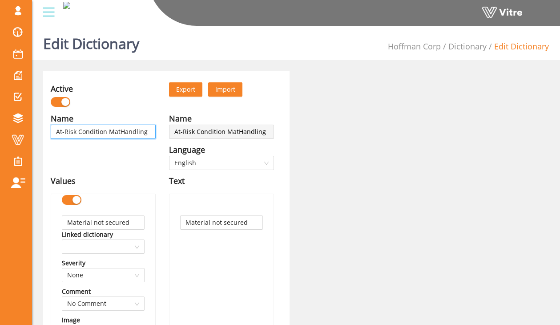
type input "At-Risk Condition MaHandling"
type input "At-Risk Condition MHandling"
type input "At-Risk Condition Handling"
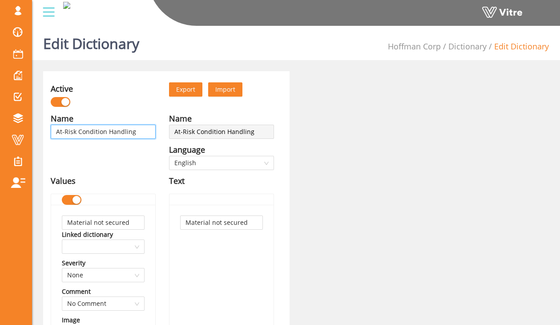
type input "At-Risk ConditionHandling"
type input "At-Risk Condition Handling"
type input "At-Risk Condition RHandling"
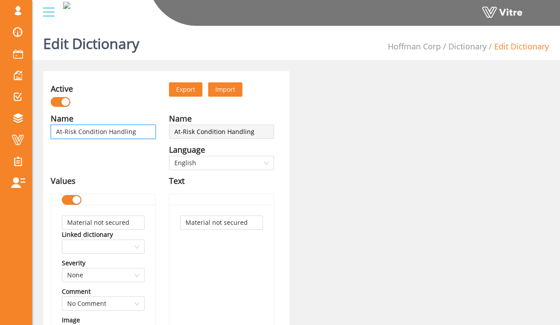
type input "At-Risk Condition RHandling"
type input "At-Risk Condition RiHandling"
type input "At-Risk Condition RigHandling"
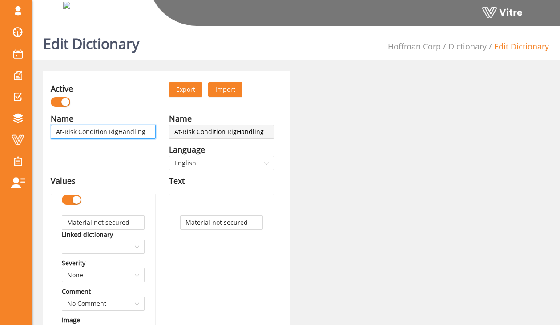
type input "At-Risk Condition RiggHandling"
type input "At-Risk Condition RiggiHandling"
type input "At-Risk Condition RigginHandling"
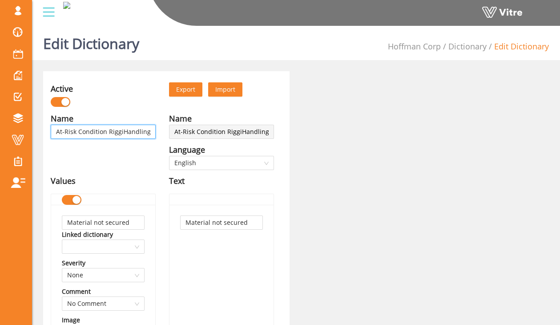
type input "At-Risk Condition RigginHandling"
type input "At-Risk Condition RiggingHandling"
type input "At-Risk Condition Rigging Handling"
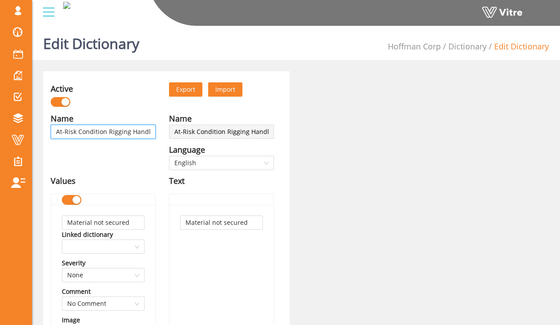
type input "At-Risk Condition Rigging aHandling"
type input "At-Risk Condition Rigging anHandling"
type input "At-Risk Condition Rigging andHandling"
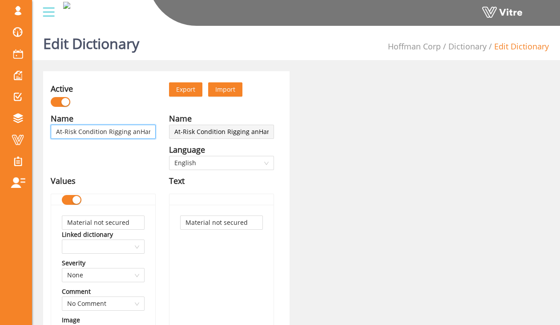
type input "At-Risk Condition Rigging andHandling"
type input "At-Risk Condition Rigging and Handling"
type input "At-Risk Condition Rigging and MHandling"
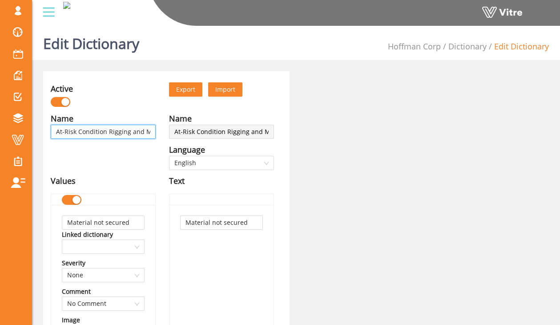
type input "At-Risk Condition Rigging and MaHandling"
type input "At-Risk Condition Rigging and MatHandling"
type input "At-Risk Condition Rigging and MateHandling"
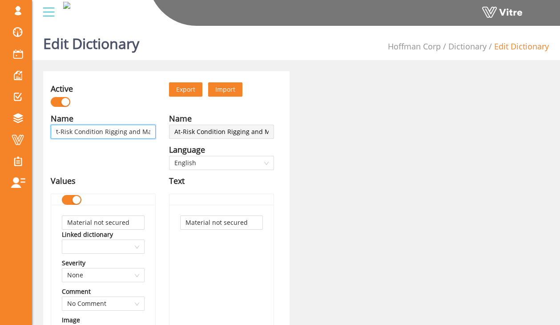
type input "At-Risk Condition Rigging and MateHandling"
type input "At-Risk Condition Rigging and MaterHandling"
type input "At-Risk Condition Rigging and MateriHandling"
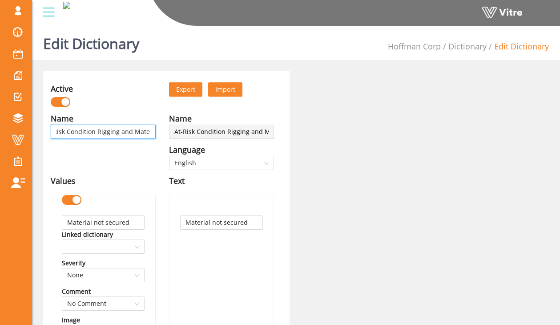
type input "At-Risk Condition Rigging and MateriaHandling"
type input "At-Risk Condition Rigging and MaterialHandling"
type input "At-Risk Condition Rigging and Material Handling"
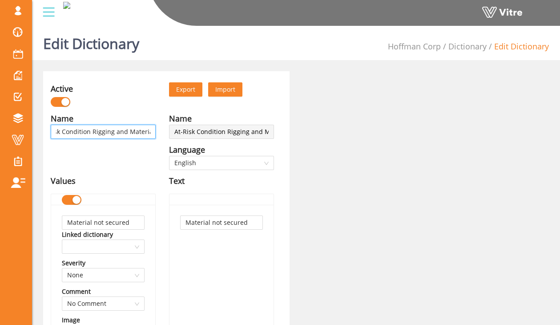
type input "At-Risk Condition Rigging and Material Handling"
click at [145, 133] on input "At-Risk Condition Rigging and Material Handling" at bounding box center [103, 132] width 105 height 14
type input "At-Risk Condition Rigging and Material Handling"
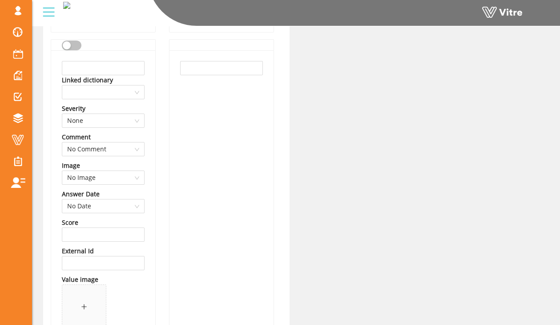
scroll to position [2046, 0]
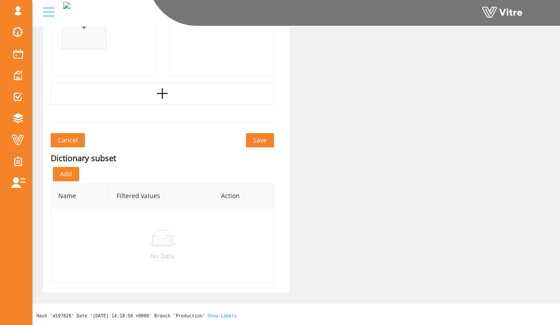
click at [267, 143] on button "Save" at bounding box center [260, 140] width 28 height 14
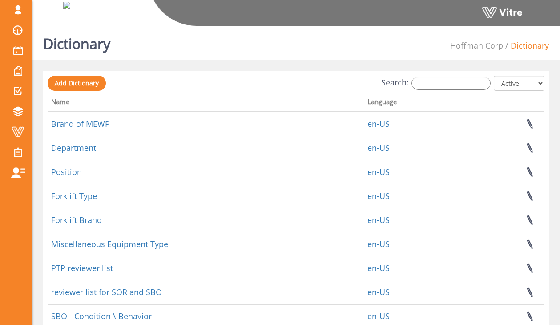
click at [420, 85] on label "Search:" at bounding box center [435, 82] width 109 height 13
click at [420, 85] on input "Search:" at bounding box center [450, 82] width 79 height 13
click at [430, 84] on input "Search:" at bounding box center [450, 82] width 79 height 13
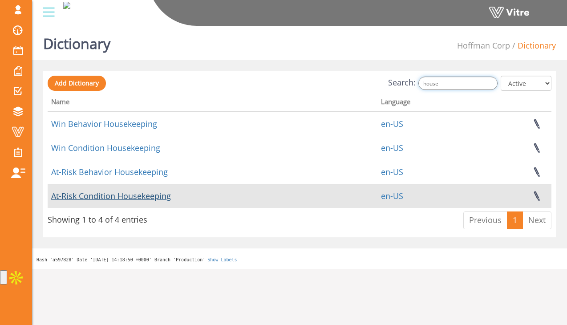
type input "house"
click at [146, 195] on link "At-Risk Condition Housekeeping" at bounding box center [111, 195] width 120 height 11
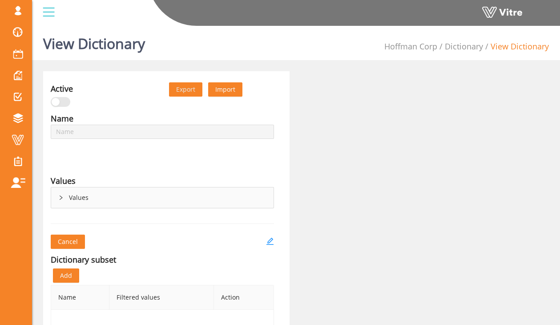
type input "At-Risk Condition Housekeeping"
click at [109, 197] on div "Values" at bounding box center [162, 197] width 222 height 20
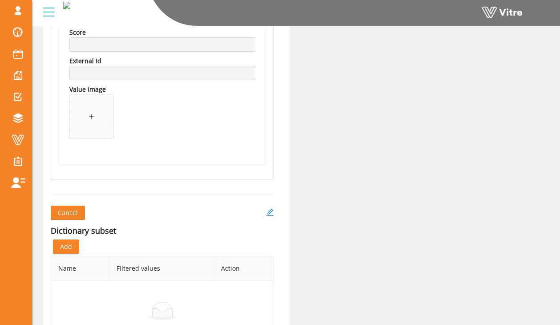
scroll to position [1989, 0]
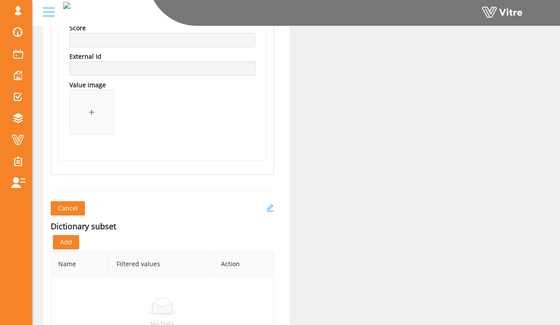
click at [269, 210] on icon "edit" at bounding box center [270, 208] width 8 height 8
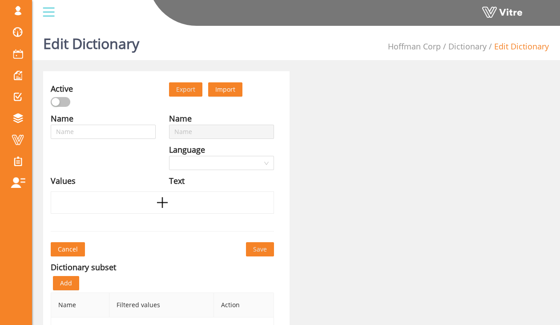
type input "At-Risk Condition Housekeeping"
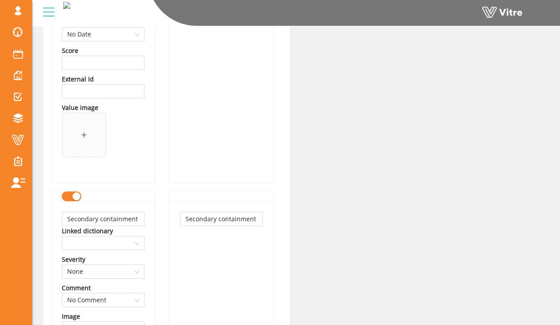
scroll to position [1644, 0]
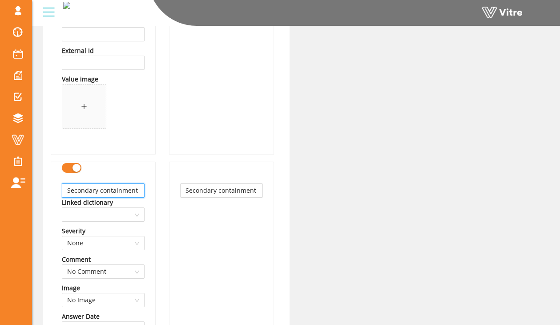
click at [120, 193] on input "Secondary containment missing" at bounding box center [103, 190] width 83 height 14
type input "Nothing hits the floor not implemented"
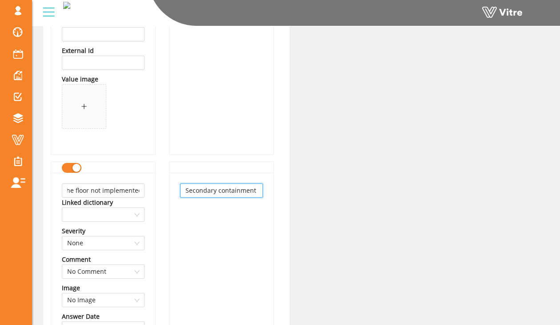
scroll to position [0, 0]
click at [209, 188] on input "Secondary containment missing" at bounding box center [221, 190] width 83 height 14
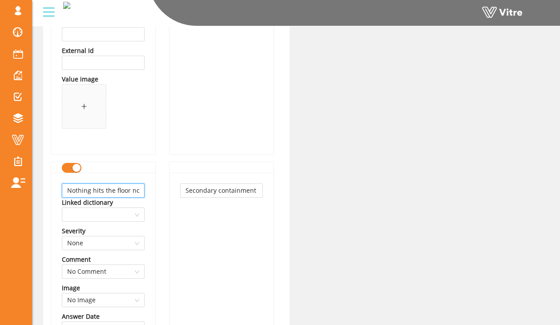
click at [119, 192] on input "Nothing hits the floor not implemented" at bounding box center [103, 190] width 83 height 14
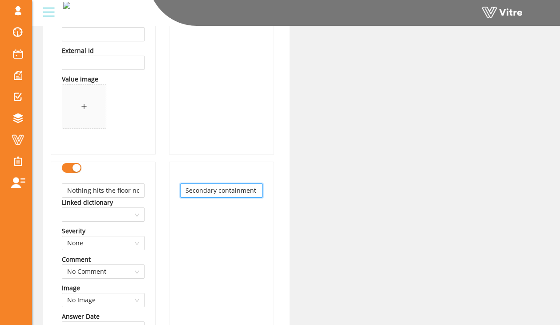
click at [191, 185] on input "Secondary containment missing" at bounding box center [221, 190] width 83 height 14
paste input "Nothing hits the floor not implemented"
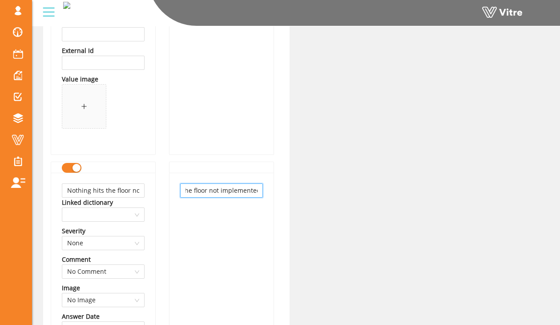
type input "Nothing hits the floor not implemented"
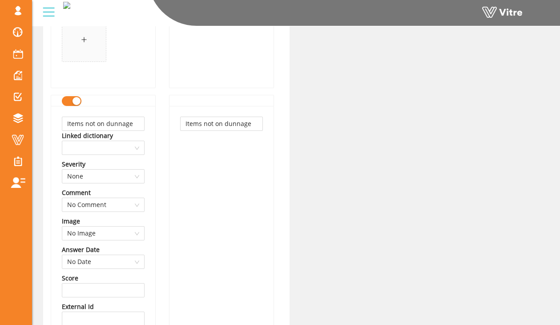
scroll to position [1384, 0]
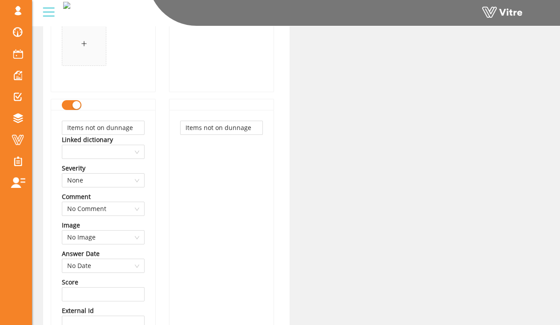
click at [67, 103] on button "button" at bounding box center [72, 105] width 20 height 10
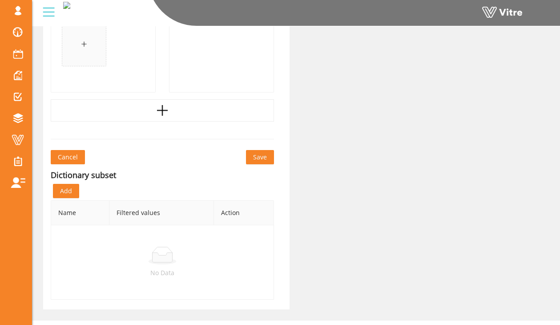
scroll to position [2038, 0]
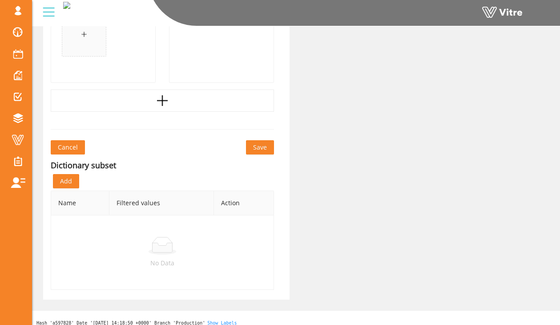
click at [264, 147] on span "Save" at bounding box center [260, 147] width 14 height 10
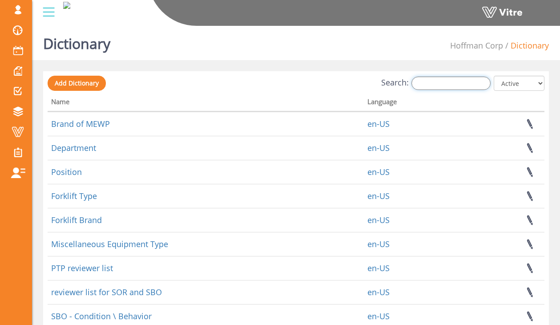
click at [427, 82] on input "Search:" at bounding box center [450, 82] width 79 height 13
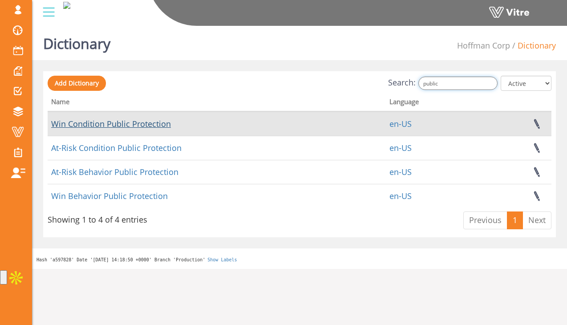
type input "public"
click at [149, 125] on link "Win Condition Public Protection" at bounding box center [111, 123] width 120 height 11
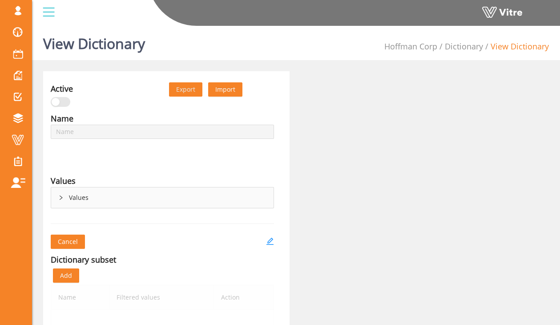
click at [120, 204] on div "Values" at bounding box center [162, 197] width 222 height 20
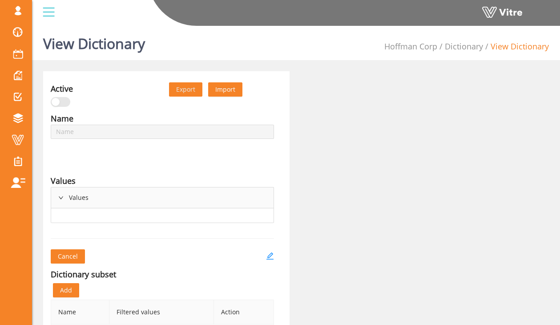
type input "Win Condition Public Protection"
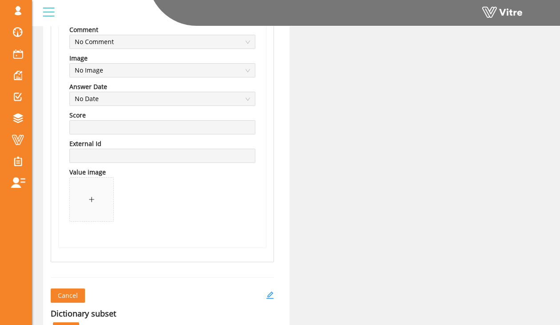
scroll to position [1256, 0]
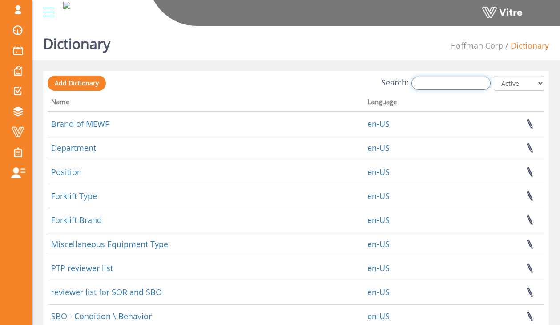
click at [444, 84] on input "Search:" at bounding box center [450, 82] width 79 height 13
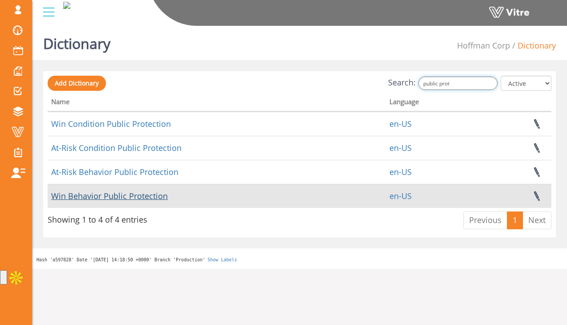
type input "public prot"
click at [145, 198] on link "Win Behavior Public Protection" at bounding box center [109, 195] width 117 height 11
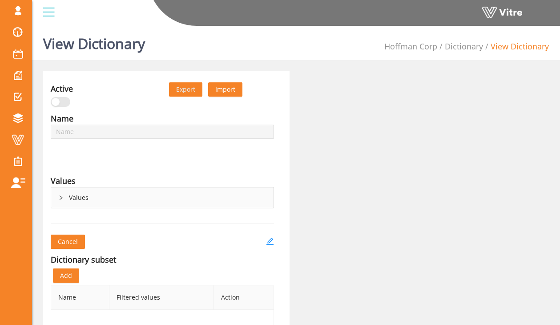
type input "Win Behavior Public Protection"
click at [149, 189] on div "Values" at bounding box center [162, 197] width 222 height 20
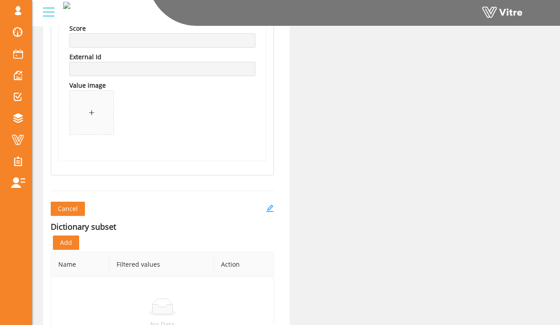
scroll to position [376, 0]
click at [269, 209] on icon "edit" at bounding box center [269, 208] width 7 height 7
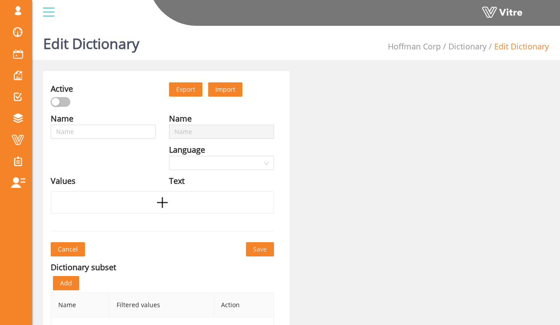
type input "Win Behavior Public Protection"
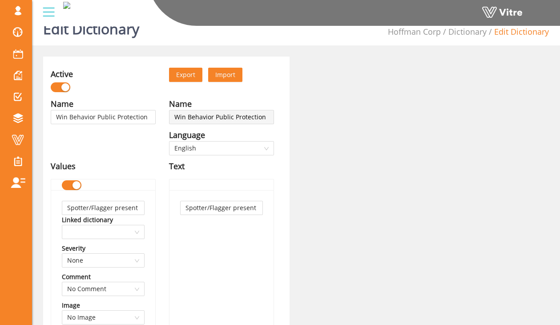
scroll to position [19, 0]
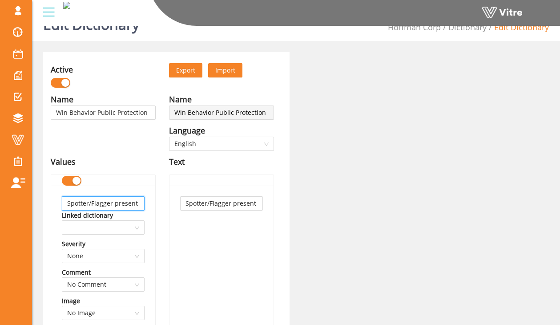
click at [133, 204] on input "Spotter/Flagger present" at bounding box center [103, 203] width 83 height 14
click at [70, 180] on button "button" at bounding box center [72, 181] width 20 height 10
click at [148, 165] on div "Values" at bounding box center [103, 161] width 105 height 12
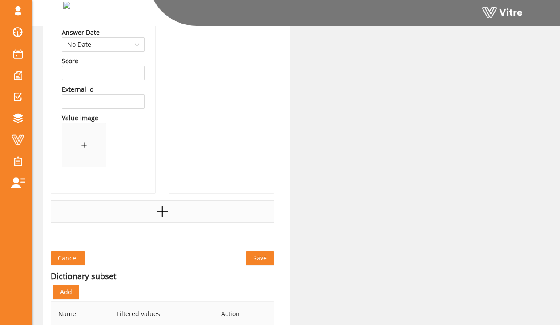
scroll to position [331, 0]
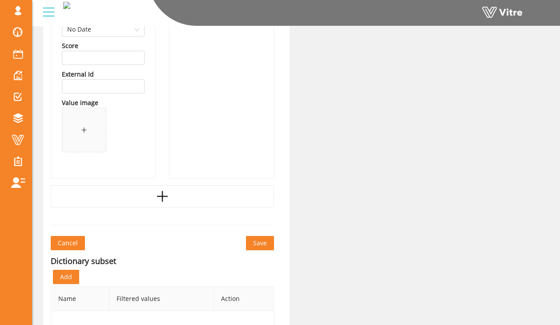
click at [253, 240] on span "Save" at bounding box center [260, 243] width 14 height 10
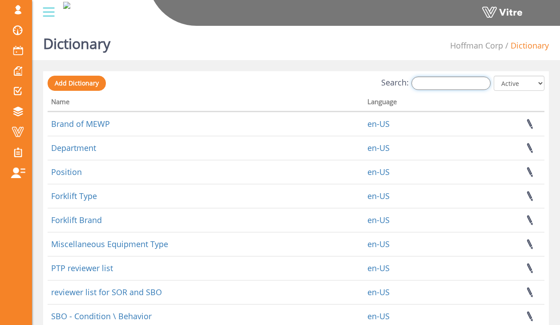
click at [441, 84] on input "Search:" at bounding box center [450, 82] width 79 height 13
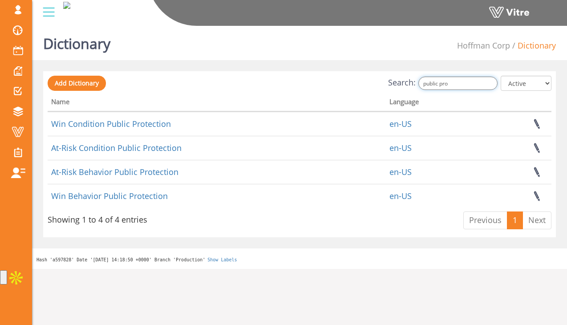
type input "public pro"
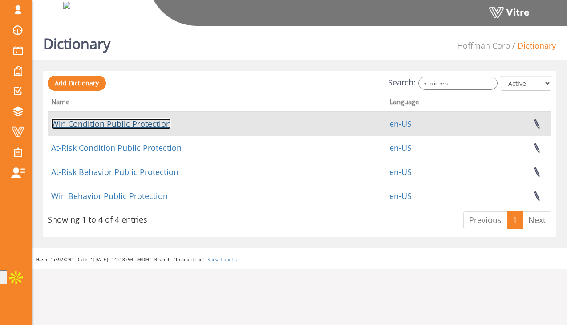
click at [132, 127] on link "Win Condition Public Protection" at bounding box center [111, 123] width 120 height 11
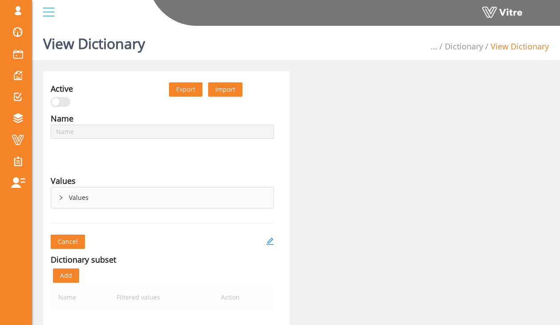
click at [99, 197] on div "Values" at bounding box center [162, 197] width 222 height 20
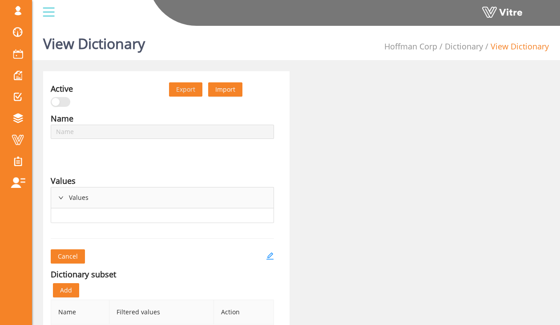
type input "Win Condition Public Protection"
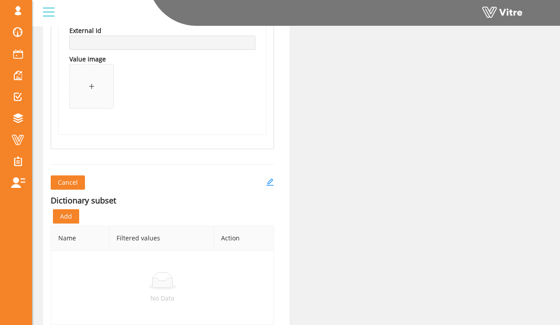
scroll to position [1372, 0]
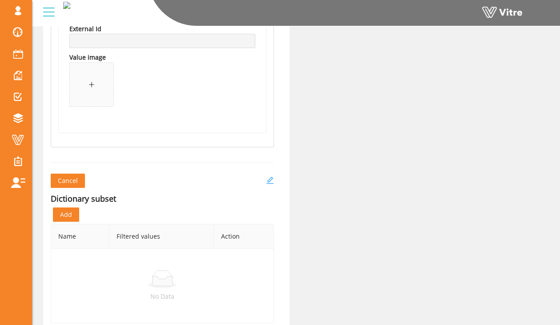
click at [268, 178] on icon "edit" at bounding box center [270, 180] width 8 height 8
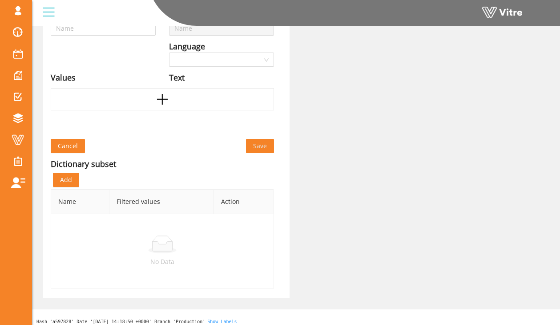
type input "Win Condition Public Protection"
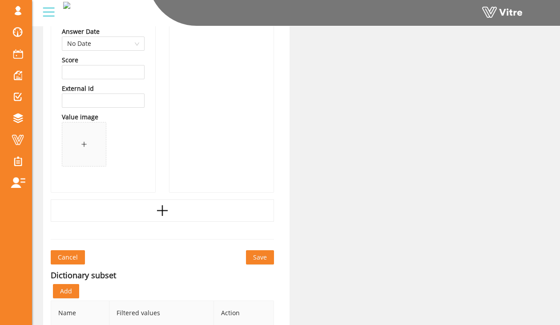
scroll to position [1287, 0]
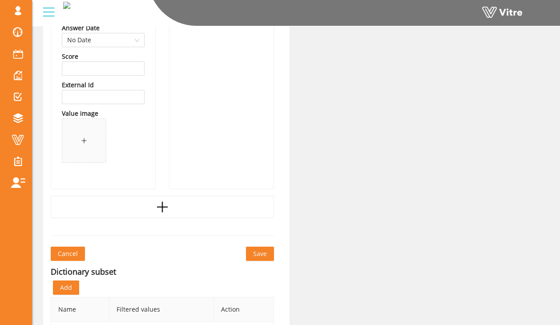
click at [151, 212] on div at bounding box center [162, 207] width 223 height 22
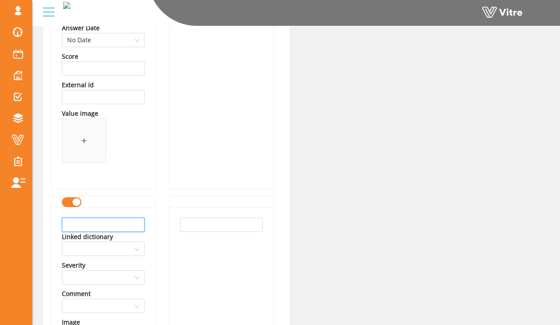
click at [131, 225] on input "text" at bounding box center [103, 224] width 83 height 14
type input "Spotter or flagger present"
click at [201, 225] on input "text" at bounding box center [221, 224] width 83 height 14
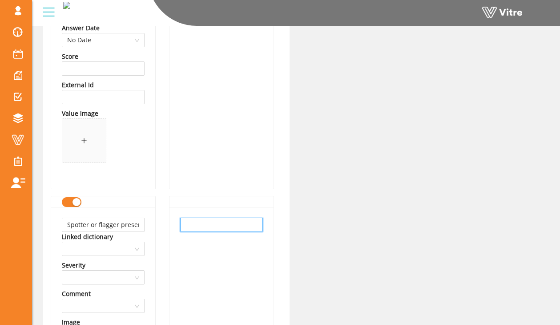
paste input "Spotter or flagger present"
type input "Spotter or flagger present"
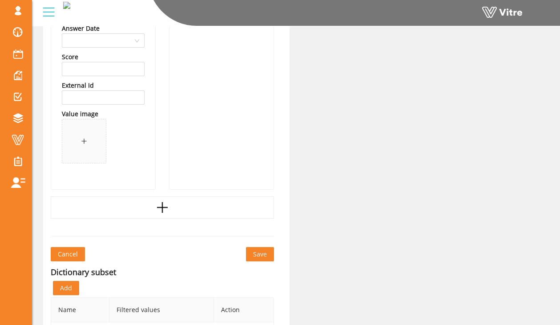
scroll to position [1633, 0]
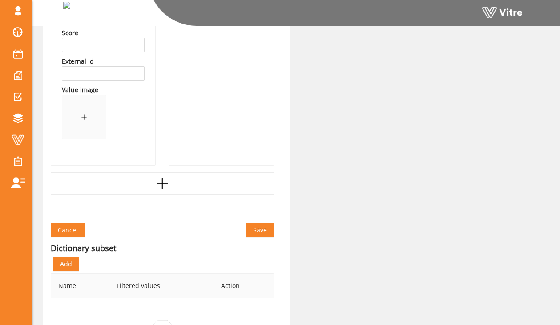
click at [254, 232] on span "Save" at bounding box center [260, 230] width 14 height 10
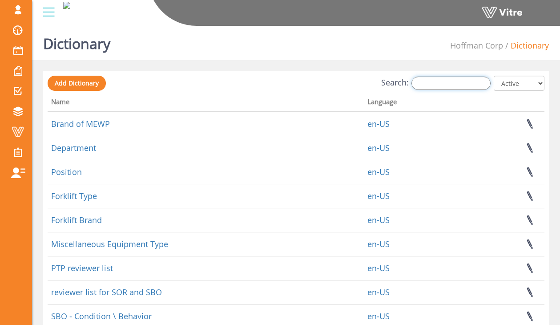
click at [429, 85] on input "Search:" at bounding box center [450, 82] width 79 height 13
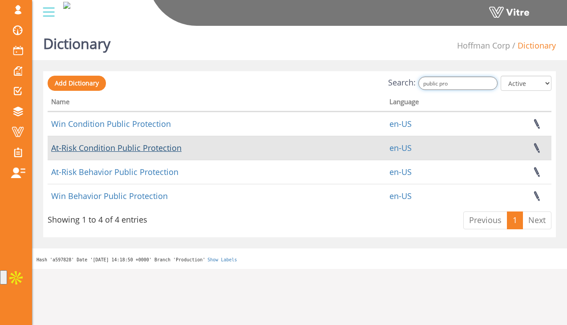
type input "public pro"
click at [129, 145] on link "At-Risk Condition Public Protection" at bounding box center [116, 147] width 130 height 11
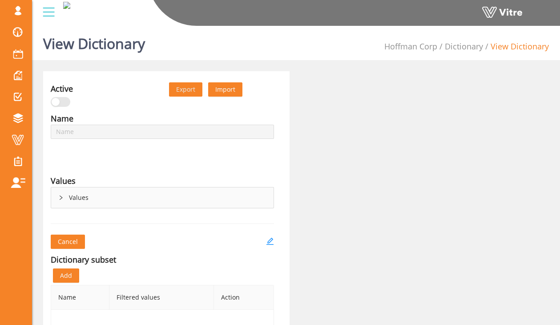
click at [161, 203] on div "Values" at bounding box center [162, 197] width 222 height 20
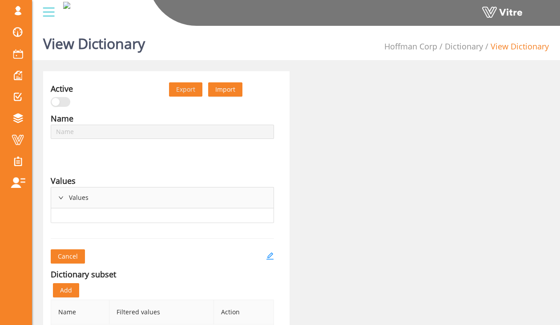
type input "At-Risk Condition Public Protection"
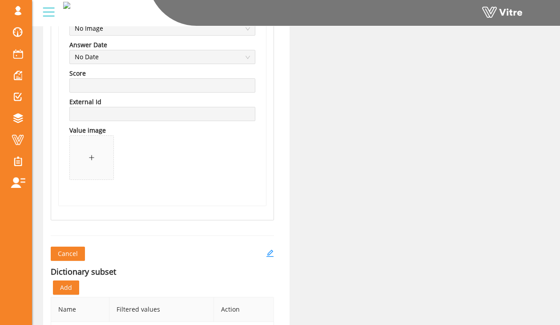
scroll to position [1412, 0]
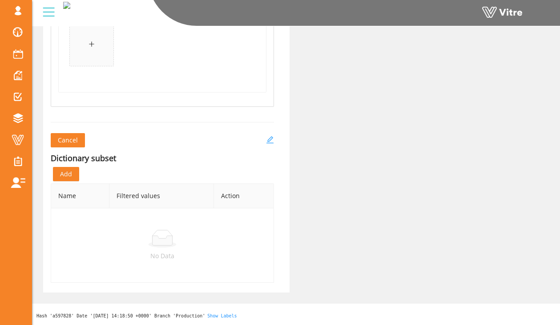
click at [269, 138] on icon "edit" at bounding box center [270, 140] width 8 height 8
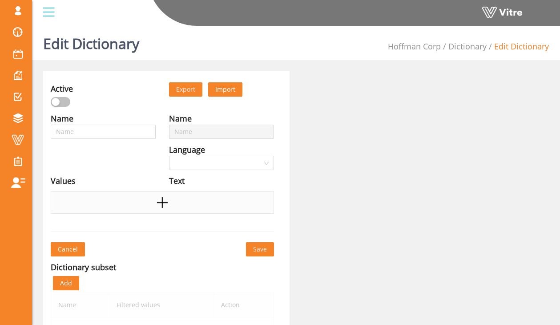
click at [125, 209] on div at bounding box center [162, 202] width 223 height 22
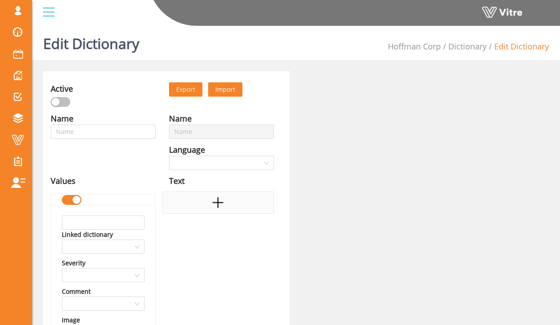
type input "At-Risk Condition Public Protection"
type input "Barricades/fencing not in place"
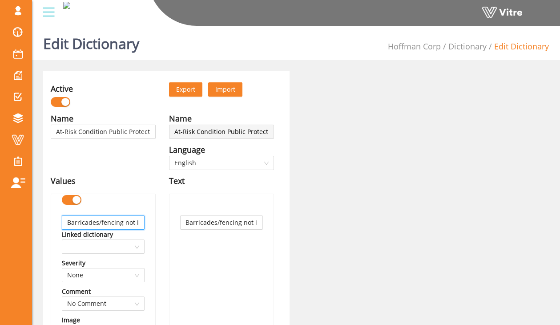
click at [114, 224] on input "Barricades/fencing not in place" at bounding box center [103, 222] width 83 height 14
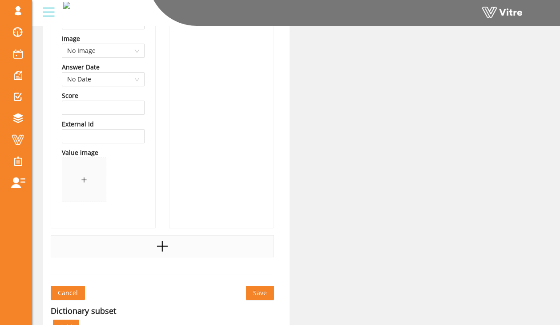
click at [177, 251] on div at bounding box center [162, 246] width 223 height 22
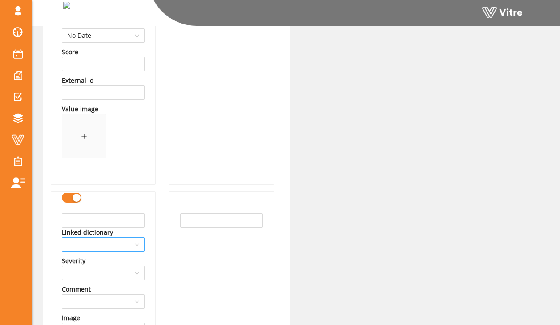
scroll to position [1301, 0]
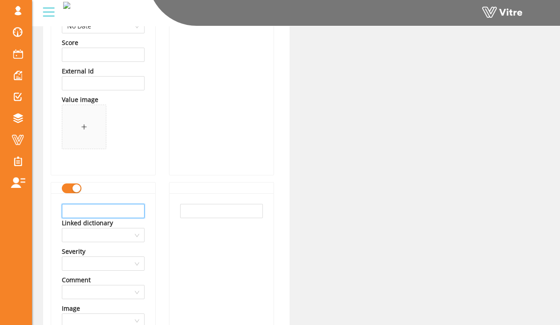
click at [126, 209] on input "text" at bounding box center [103, 211] width 83 height 14
type input "Spotter or flagger missing"
click at [193, 209] on input "text" at bounding box center [221, 211] width 83 height 14
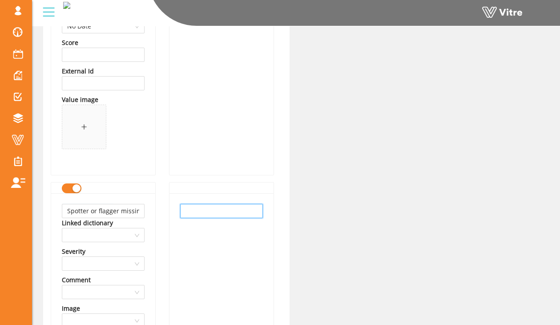
paste input "Spotter or flagger missing"
type input "Spotter or flagger missing"
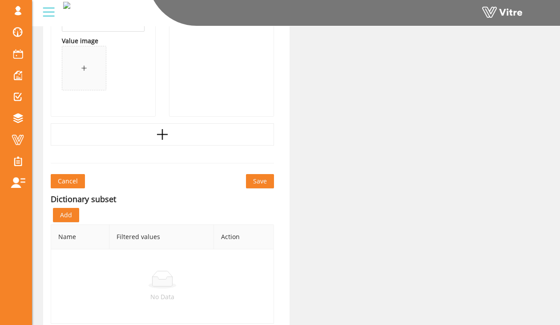
scroll to position [1708, 0]
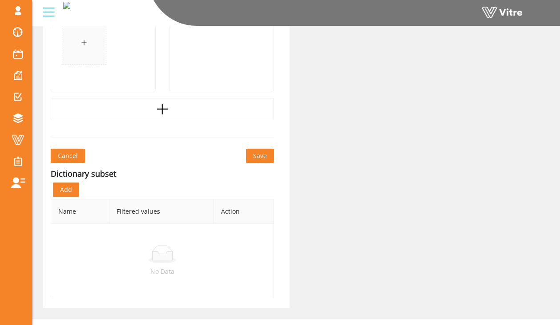
click at [256, 160] on span "Save" at bounding box center [260, 156] width 14 height 10
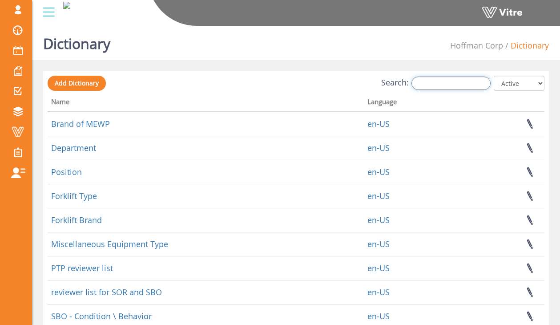
click at [432, 84] on input "Search:" at bounding box center [450, 82] width 79 height 13
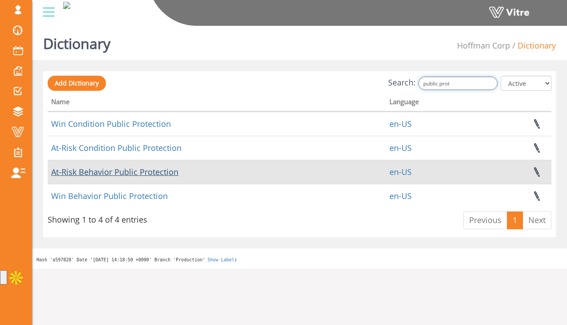
type input "public prot"
click at [157, 173] on link "At-Risk Behavior Public Protection" at bounding box center [114, 171] width 127 height 11
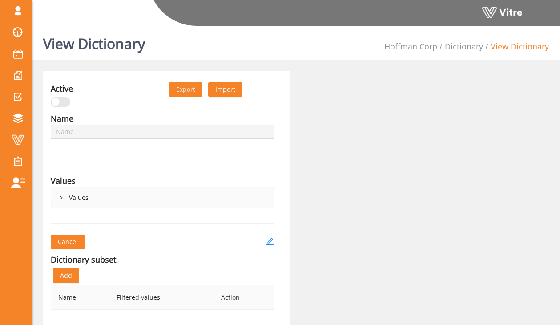
type input "At-Risk Behavior Public Protection"
click at [87, 198] on div "Values" at bounding box center [162, 197] width 222 height 20
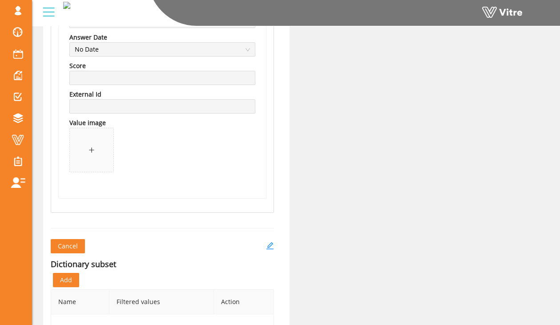
scroll to position [351, 0]
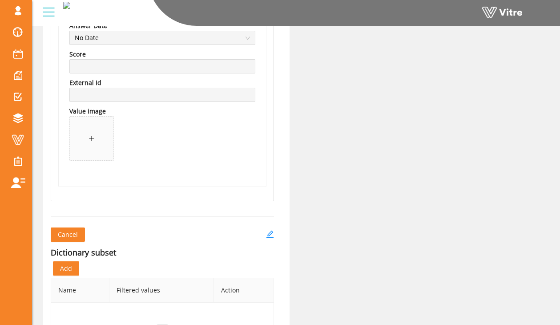
click at [277, 235] on div "Active Export Import Name At-Risk Behavior Public Protection Language English V…" at bounding box center [166, 53] width 246 height 666
click at [269, 232] on icon "edit" at bounding box center [269, 233] width 7 height 7
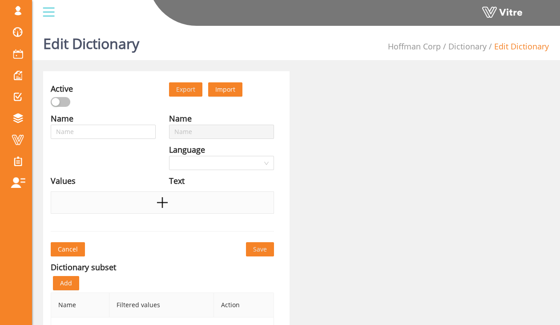
type input "At-Risk Behavior Public Protection"
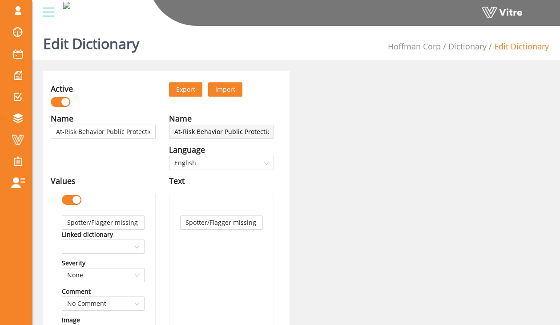
click at [74, 194] on div at bounding box center [72, 199] width 20 height 10
click at [80, 200] on div "button" at bounding box center [76, 200] width 8 height 8
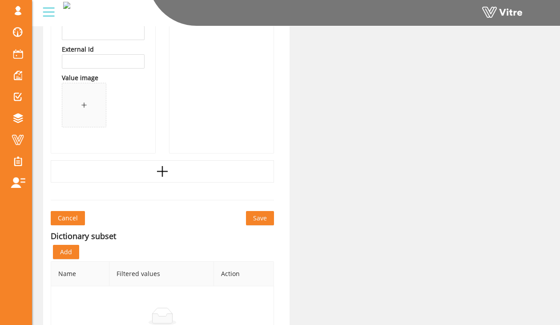
scroll to position [378, 0]
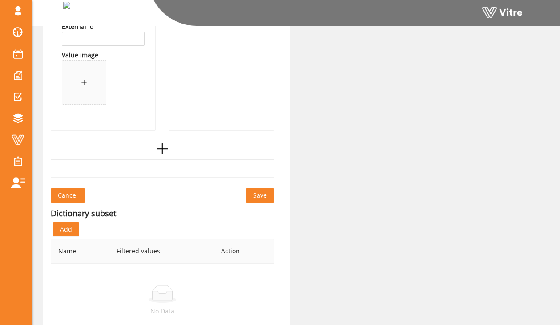
click at [266, 197] on button "Save" at bounding box center [260, 195] width 28 height 14
